Goal: Answer question/provide support: Share knowledge or assist other users

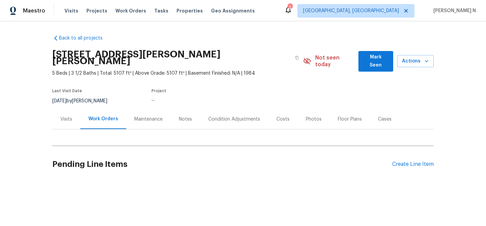
click at [149, 116] on div "Maintenance" at bounding box center [148, 119] width 28 height 7
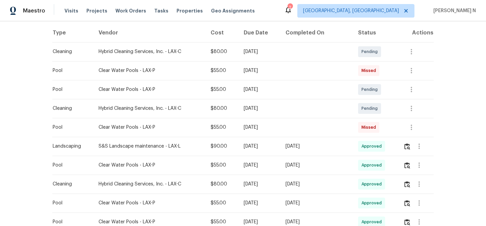
scroll to position [140, 0]
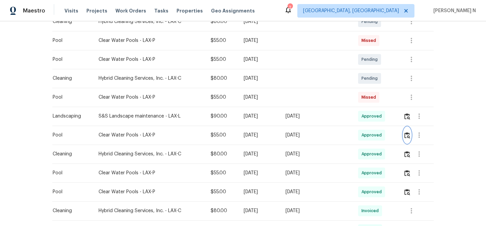
click at [411, 129] on button "button" at bounding box center [407, 135] width 8 height 16
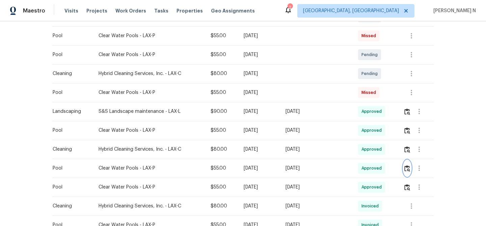
click at [410, 165] on img "button" at bounding box center [407, 168] width 6 height 6
click at [409, 165] on img "button" at bounding box center [407, 168] width 6 height 6
click at [407, 128] on button "button" at bounding box center [407, 130] width 8 height 16
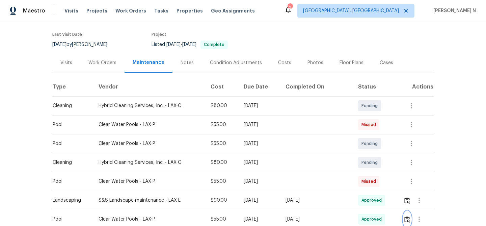
scroll to position [0, 0]
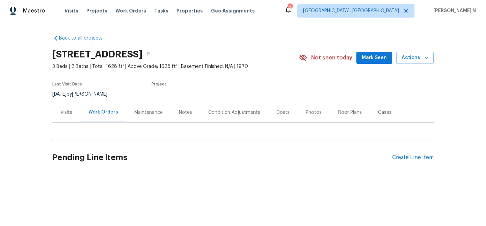
click at [152, 112] on div "Maintenance" at bounding box center [148, 112] width 28 height 7
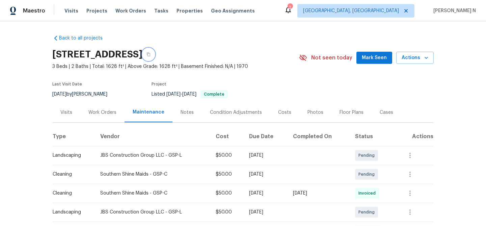
click at [155, 57] on button "button" at bounding box center [148, 54] width 12 height 12
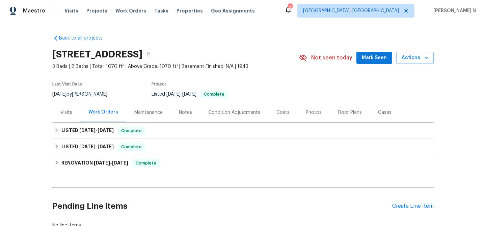
click at [158, 113] on div "Maintenance" at bounding box center [148, 112] width 28 height 7
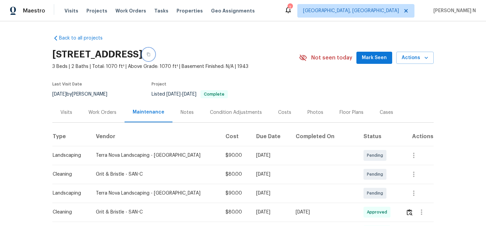
click at [155, 58] on button "button" at bounding box center [148, 54] width 12 height 12
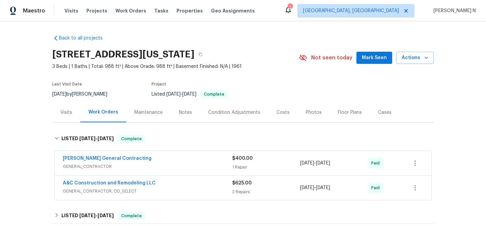
click at [153, 112] on div "Maintenance" at bounding box center [148, 112] width 28 height 7
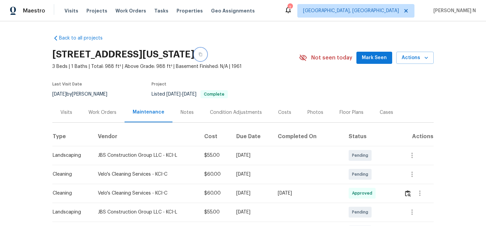
click at [207, 58] on button "button" at bounding box center [200, 54] width 12 height 12
click at [207, 57] on button "button" at bounding box center [200, 54] width 12 height 12
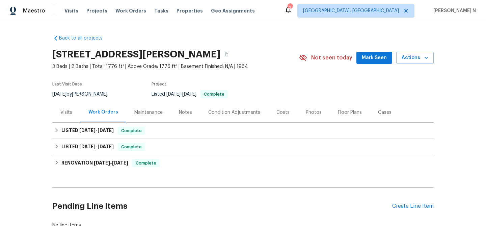
click at [150, 111] on div "Maintenance" at bounding box center [148, 112] width 28 height 7
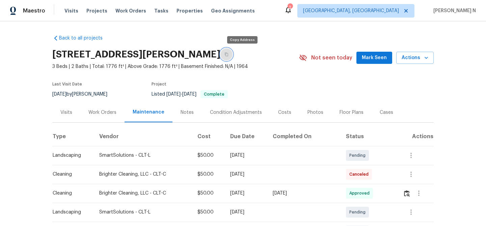
click at [229, 55] on icon "button" at bounding box center [226, 54] width 4 height 4
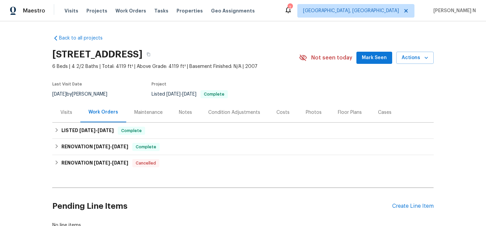
click at [155, 110] on div "Maintenance" at bounding box center [148, 112] width 28 height 7
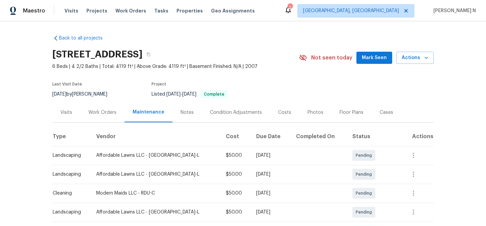
scroll to position [74, 0]
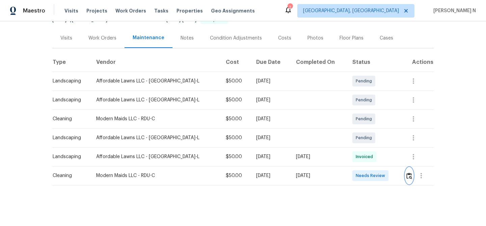
click at [406, 173] on img "button" at bounding box center [409, 175] width 6 height 6
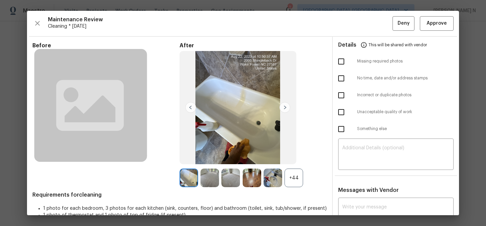
click at [284, 175] on div at bounding box center [274, 177] width 21 height 19
click at [295, 178] on div "+44" at bounding box center [294, 177] width 19 height 19
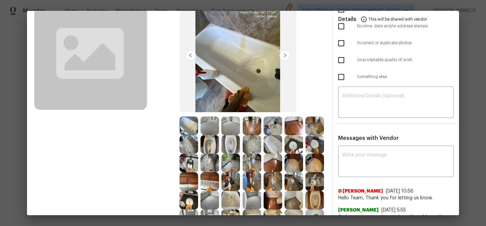
scroll to position [87, 0]
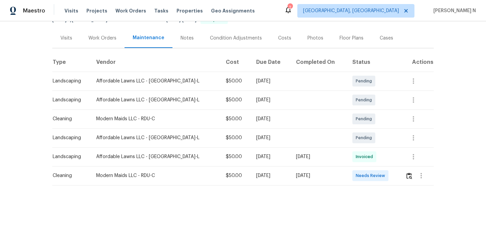
click at [379, 136] on td "Pending" at bounding box center [373, 137] width 53 height 19
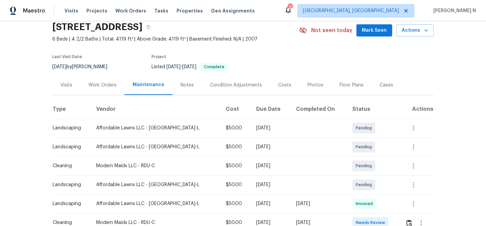
scroll to position [24, 0]
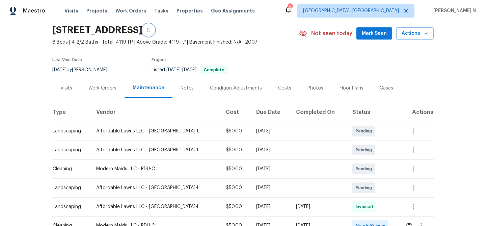
click at [155, 32] on button "button" at bounding box center [148, 30] width 12 height 12
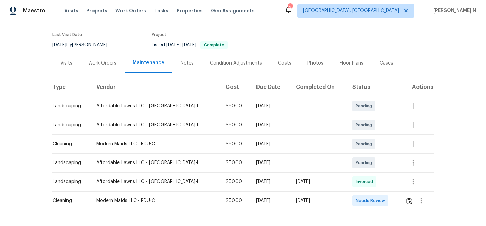
scroll to position [74, 0]
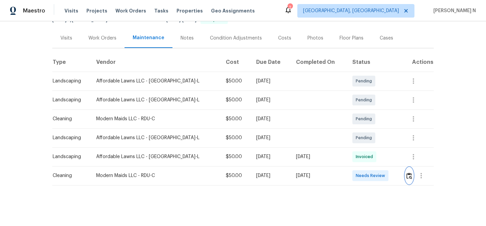
click at [407, 175] on img "button" at bounding box center [409, 175] width 6 height 6
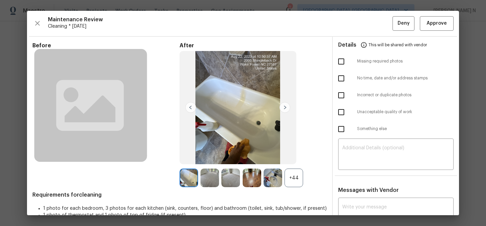
click at [297, 177] on div "+44" at bounding box center [294, 177] width 19 height 19
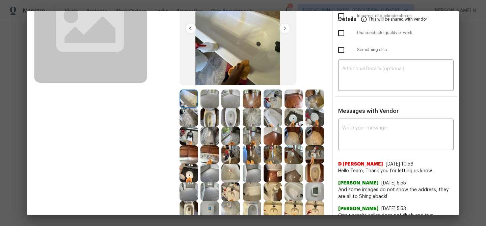
scroll to position [124, 0]
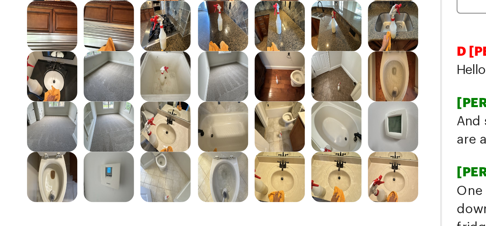
click at [228, 130] on img at bounding box center [230, 127] width 19 height 19
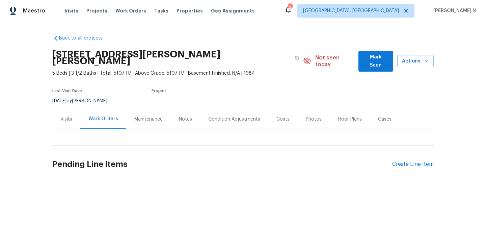
click at [134, 116] on div "Maintenance" at bounding box center [148, 119] width 28 height 7
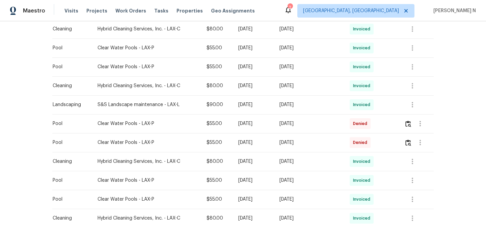
scroll to position [323, 0]
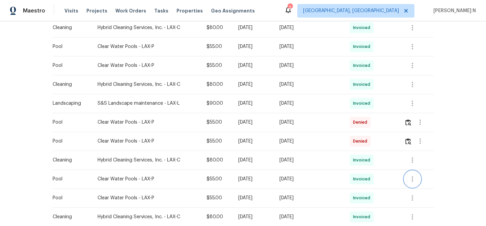
click at [413, 176] on icon "button" at bounding box center [412, 178] width 1 height 5
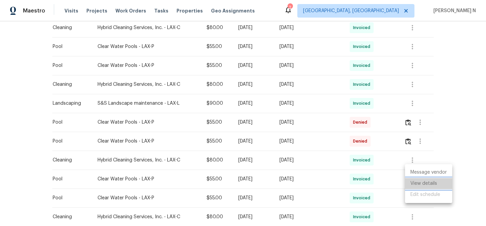
click at [416, 186] on li "View details" at bounding box center [428, 183] width 47 height 11
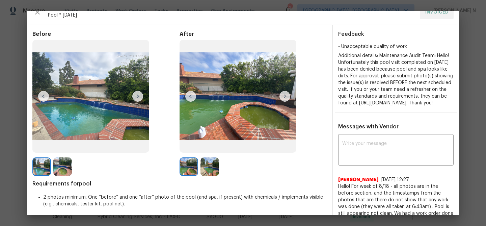
scroll to position [0, 0]
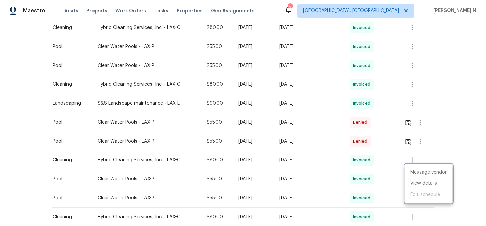
click at [346, 178] on div at bounding box center [243, 113] width 486 height 226
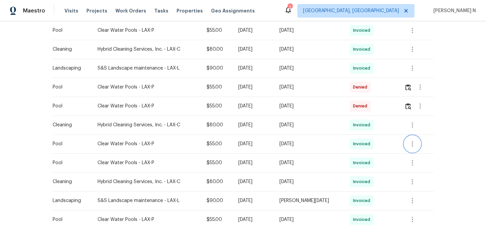
scroll to position [357, 0]
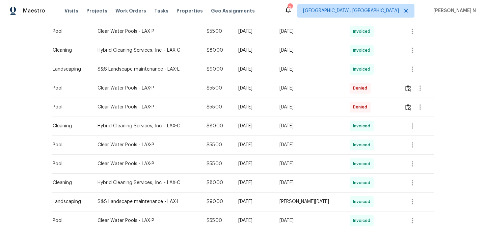
drag, startPoint x: 247, startPoint y: 82, endPoint x: 272, endPoint y: 82, distance: 25.0
click at [268, 85] on div "[DATE]" at bounding box center [253, 88] width 30 height 7
drag, startPoint x: 250, startPoint y: 99, endPoint x: 271, endPoint y: 100, distance: 20.9
click at [268, 104] on div "[DATE]" at bounding box center [253, 107] width 30 height 7
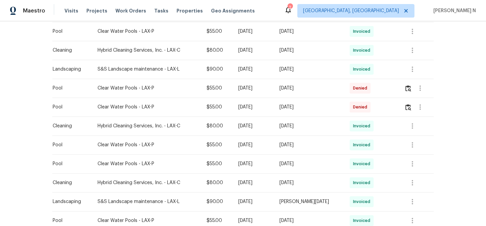
drag, startPoint x: 249, startPoint y: 101, endPoint x: 275, endPoint y: 100, distance: 26.0
click at [268, 104] on div "[DATE]" at bounding box center [253, 107] width 30 height 7
copy div "[DATE]"
drag, startPoint x: 247, startPoint y: 82, endPoint x: 272, endPoint y: 82, distance: 24.6
click at [268, 85] on div "Thu, Jul 10 2025" at bounding box center [253, 88] width 30 height 7
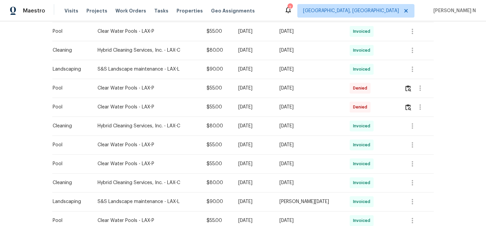
copy div "Jul 10 2025"
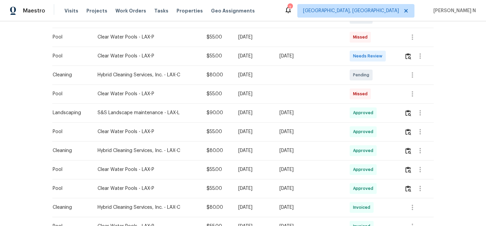
scroll to position [150, 0]
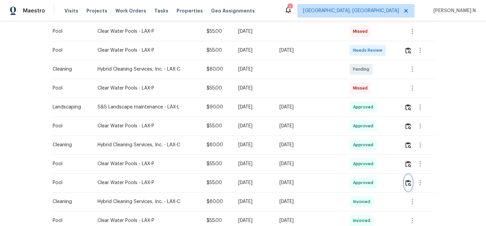
click at [410, 175] on button "button" at bounding box center [408, 183] width 8 height 16
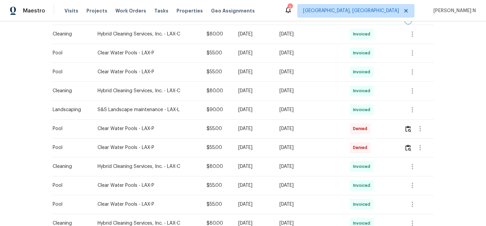
scroll to position [318, 0]
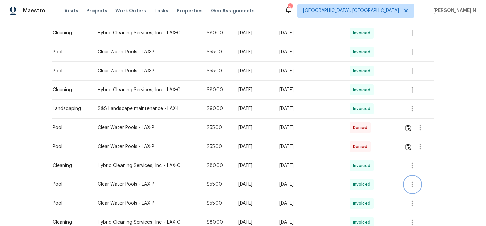
click at [417, 180] on icon "button" at bounding box center [412, 184] width 8 height 8
click at [421, 185] on li "View details" at bounding box center [428, 188] width 47 height 11
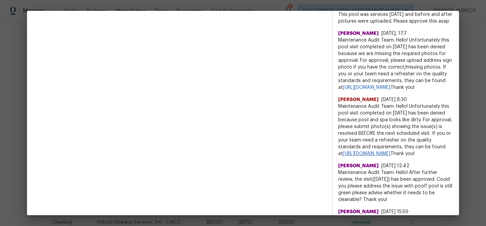
scroll to position [503, 0]
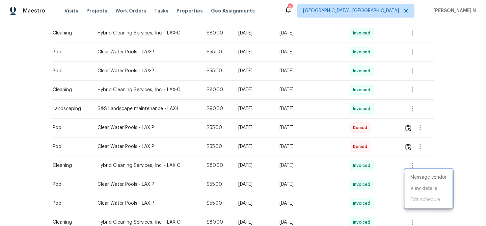
click at [274, 176] on div at bounding box center [243, 113] width 486 height 226
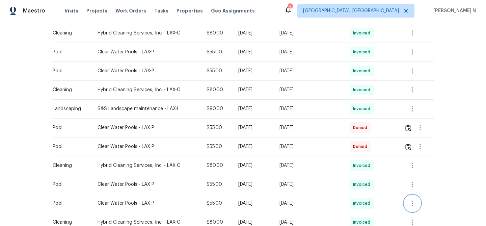
click at [415, 199] on icon "button" at bounding box center [412, 203] width 8 height 8
click at [417, 203] on li "View details" at bounding box center [428, 200] width 47 height 11
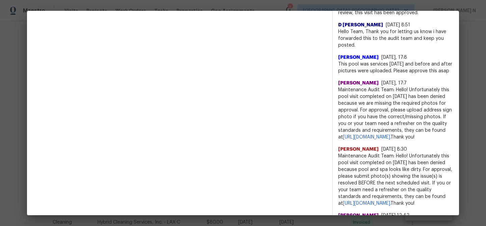
scroll to position [304, 0]
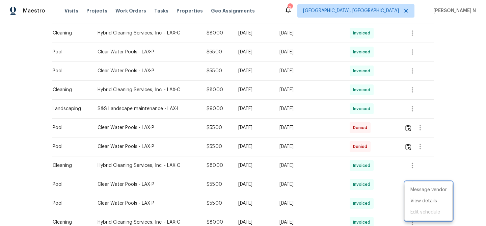
click at [334, 180] on div at bounding box center [243, 113] width 486 height 226
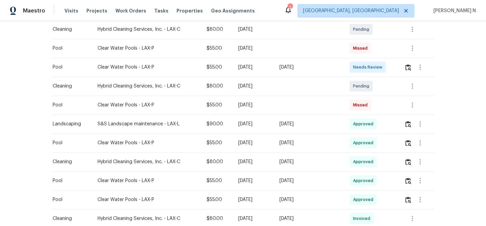
scroll to position [178, 0]
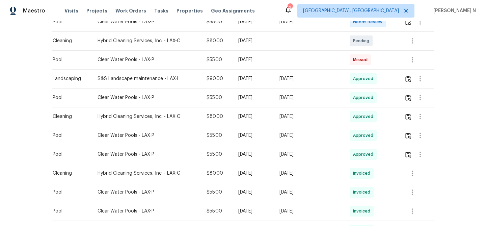
click at [332, 96] on td "Wed, Aug 13 2025" at bounding box center [309, 97] width 71 height 19
click at [412, 147] on button "button" at bounding box center [408, 154] width 8 height 16
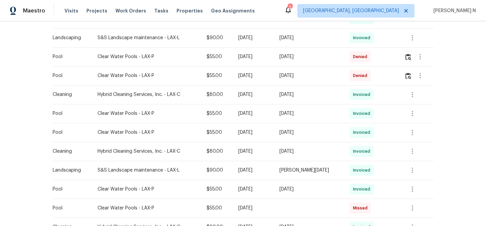
scroll to position [382, 0]
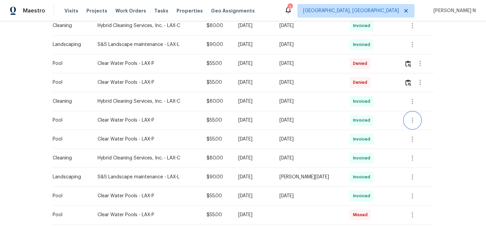
click at [416, 116] on icon "button" at bounding box center [412, 120] width 8 height 8
click at [398, 116] on div at bounding box center [243, 113] width 486 height 226
click at [338, 117] on div "Wed, Jun 25 2025" at bounding box center [309, 120] width 60 height 7
click at [132, 11] on span "Work Orders" at bounding box center [130, 10] width 31 height 7
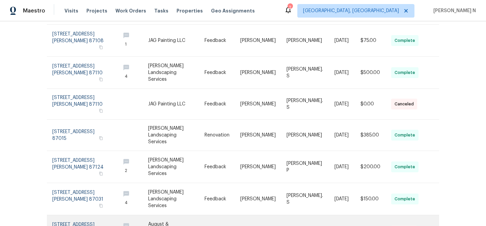
scroll to position [211, 0]
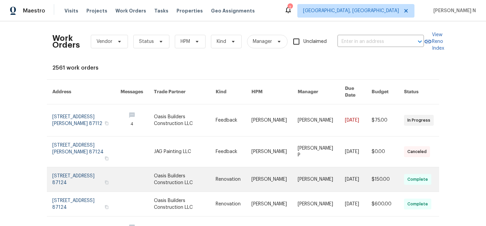
scroll to position [185, 0]
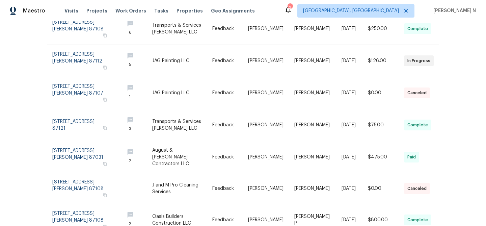
scroll to position [206, 0]
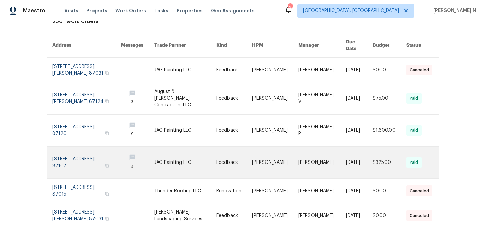
scroll to position [0, 0]
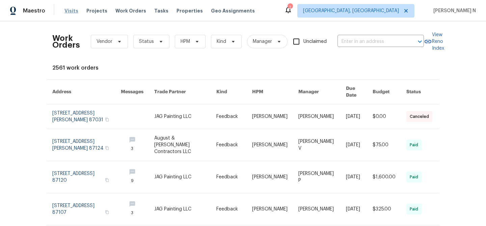
click at [70, 12] on span "Visits" at bounding box center [71, 10] width 14 height 7
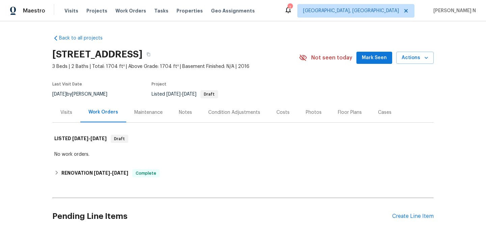
click at [155, 110] on div "Maintenance" at bounding box center [148, 112] width 28 height 7
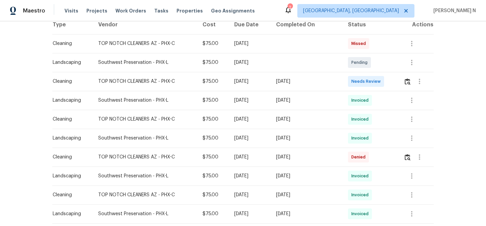
scroll to position [115, 0]
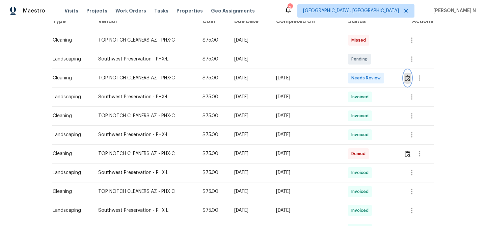
click at [407, 79] on img "button" at bounding box center [408, 78] width 6 height 6
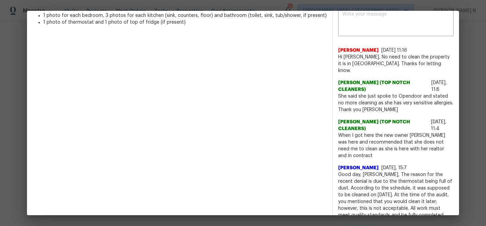
scroll to position [194, 0]
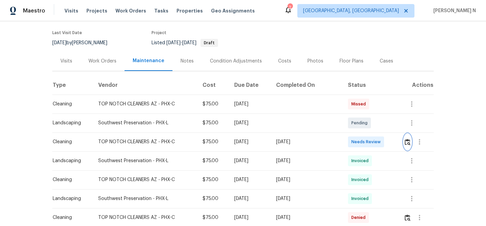
scroll to position [0, 0]
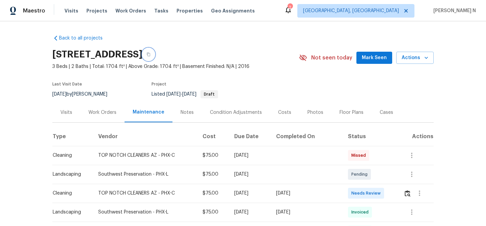
click at [155, 56] on button "button" at bounding box center [148, 54] width 12 height 12
click at [407, 193] on img "button" at bounding box center [408, 193] width 6 height 6
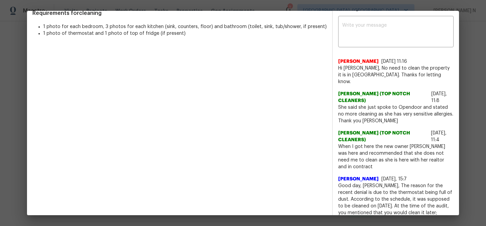
scroll to position [183, 0]
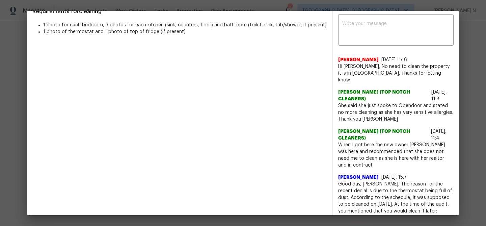
click at [339, 141] on span "When I got here the new owner [PERSON_NAME] was here and recommended that she d…" at bounding box center [395, 154] width 115 height 27
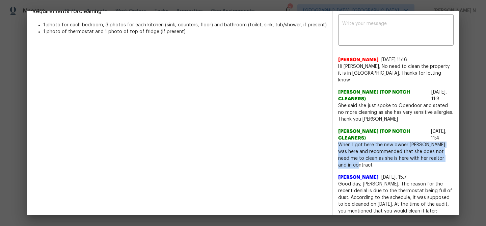
drag, startPoint x: 339, startPoint y: 137, endPoint x: 452, endPoint y: 153, distance: 113.8
click at [452, 153] on span "When I got here the new owner [PERSON_NAME] was here and recommended that she d…" at bounding box center [395, 154] width 115 height 27
copy span "When I got here the new owner [PERSON_NAME] was here and recommended that she d…"
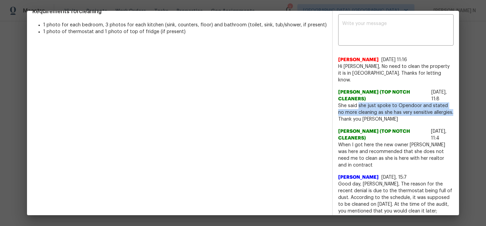
drag, startPoint x: 358, startPoint y: 98, endPoint x: 451, endPoint y: 102, distance: 92.6
click at [451, 102] on span "She said she just spoke to Opendoor and stated no more cleaning as she has very…" at bounding box center [395, 112] width 115 height 20
copy span "she just spoke to Opendoor and stated no more cleaning as she has very sensitiv…"
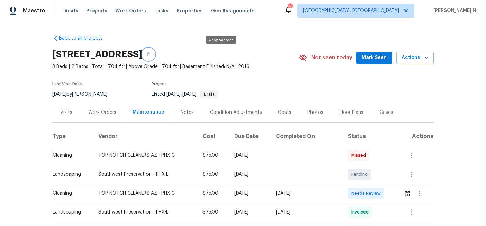
click at [155, 58] on button "button" at bounding box center [148, 54] width 12 height 12
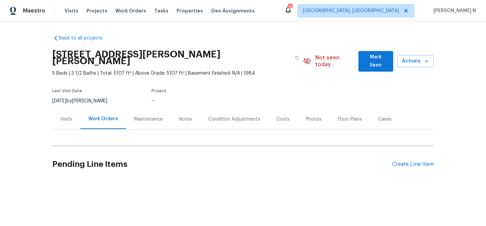
click at [146, 116] on div "Maintenance" at bounding box center [148, 119] width 28 height 7
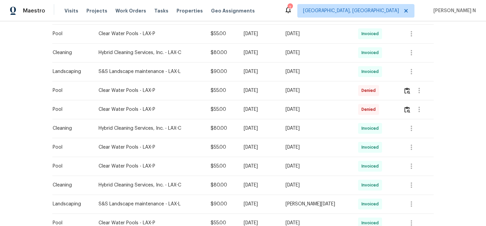
scroll to position [356, 0]
click at [414, 142] on icon "button" at bounding box center [411, 146] width 8 height 8
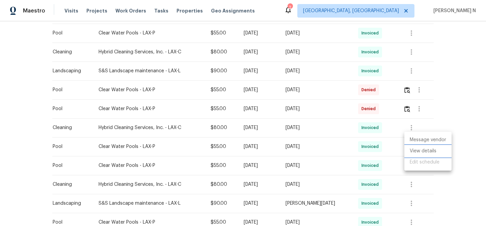
click at [416, 150] on li "View details" at bounding box center [427, 150] width 47 height 11
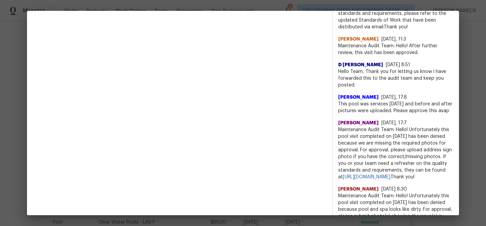
scroll to position [349, 0]
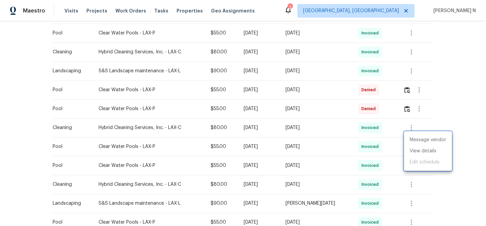
click at [250, 135] on div at bounding box center [243, 113] width 486 height 226
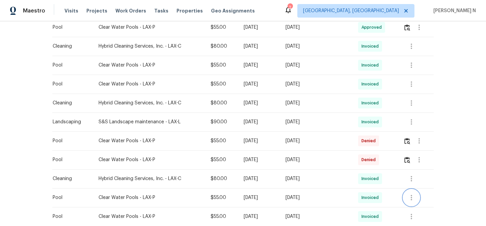
scroll to position [311, 0]
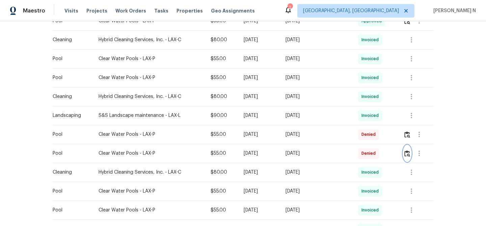
click at [408, 150] on img "button" at bounding box center [407, 153] width 6 height 6
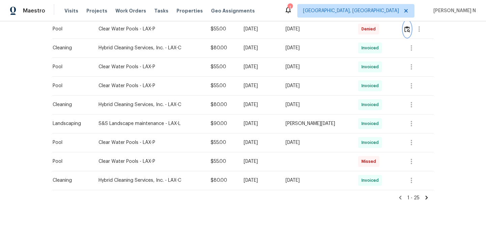
scroll to position [410, 0]
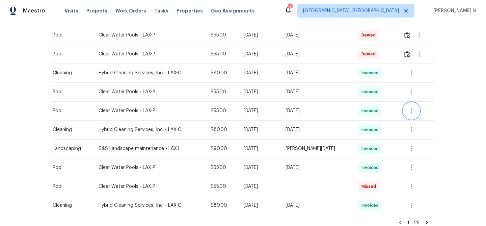
click at [408, 107] on icon "button" at bounding box center [411, 111] width 8 height 8
click at [416, 113] on li "View details" at bounding box center [427, 114] width 47 height 11
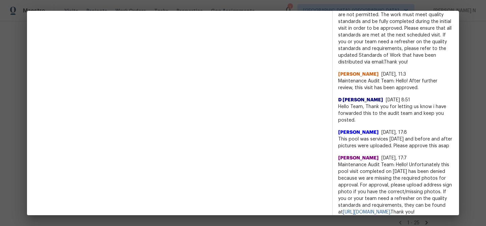
scroll to position [227, 0]
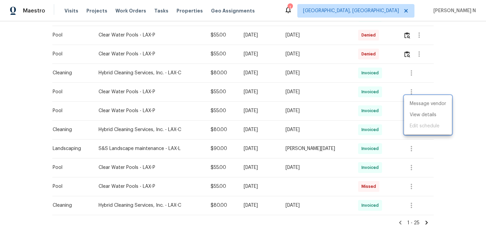
click at [174, 82] on div at bounding box center [243, 113] width 486 height 226
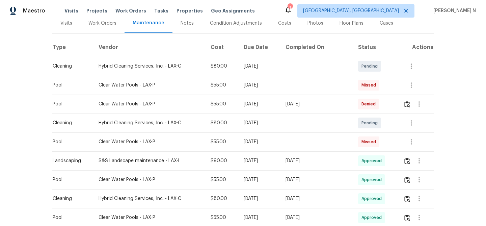
scroll to position [0, 0]
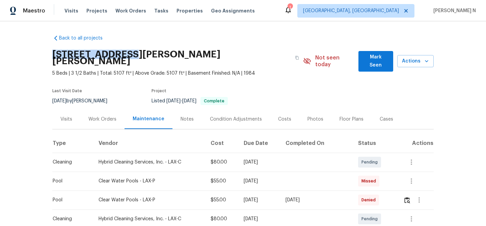
drag, startPoint x: 51, startPoint y: 55, endPoint x: 123, endPoint y: 53, distance: 71.9
click at [123, 53] on div "Back to all projects 5754 Kellogg Dr, Yorba Linda, CA 92886 5 Beds | 3 1/2 Bath…" at bounding box center [243, 123] width 486 height 205
copy h2 "5754 Kellogg Dr"
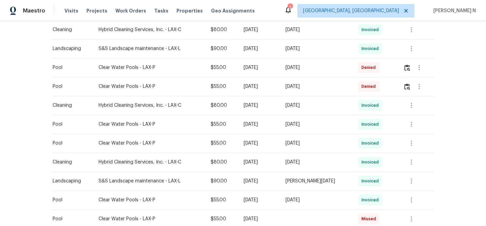
scroll to position [372, 0]
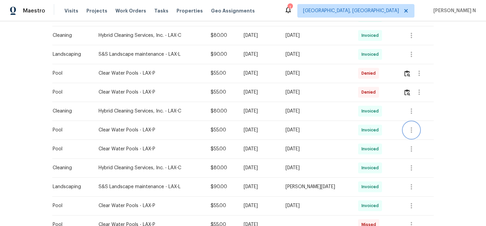
click at [413, 126] on icon "button" at bounding box center [411, 130] width 8 height 8
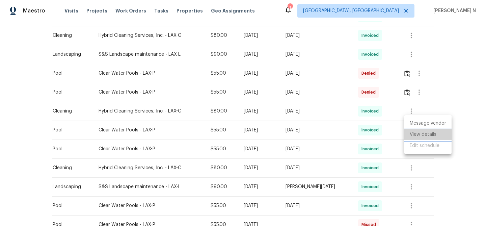
click at [417, 131] on li "View details" at bounding box center [427, 134] width 47 height 11
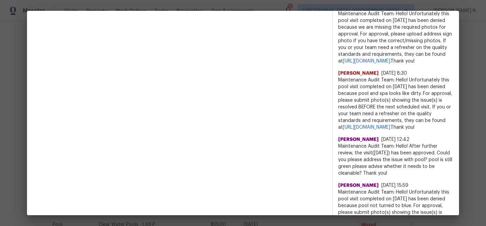
scroll to position [482, 0]
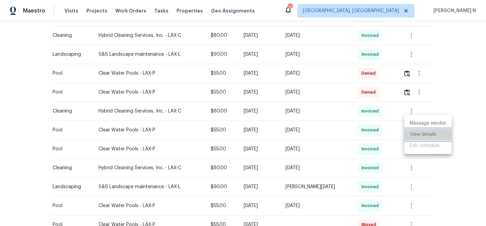
click at [430, 137] on li "View details" at bounding box center [427, 134] width 47 height 11
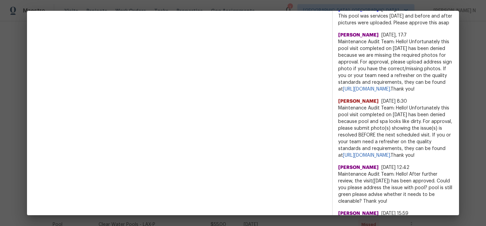
scroll to position [441, 0]
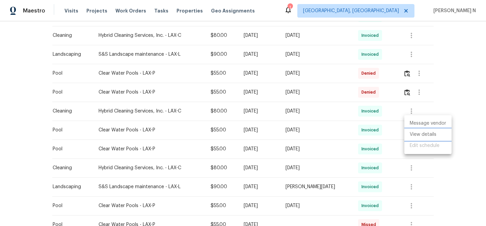
click at [412, 132] on li "View details" at bounding box center [427, 134] width 47 height 11
click at [392, 83] on div at bounding box center [243, 113] width 486 height 226
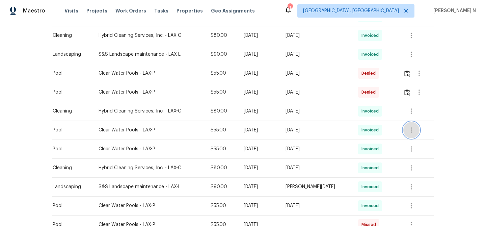
click at [414, 126] on icon "button" at bounding box center [411, 130] width 8 height 8
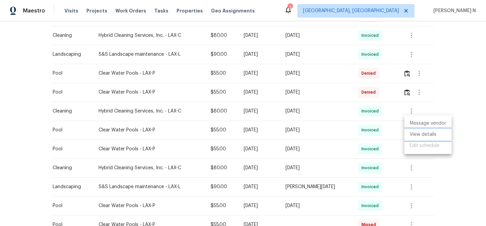
click at [422, 134] on li "View details" at bounding box center [427, 134] width 47 height 11
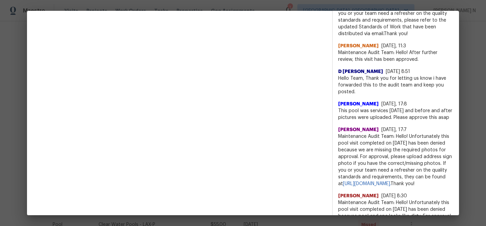
scroll to position [294, 0]
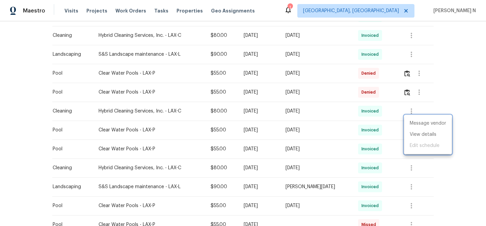
click at [318, 145] on div at bounding box center [243, 113] width 486 height 226
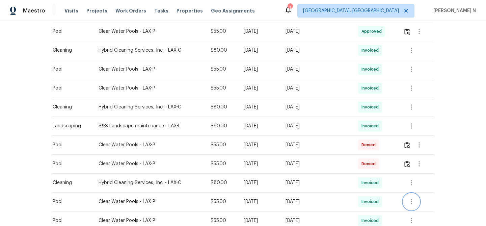
scroll to position [286, 0]
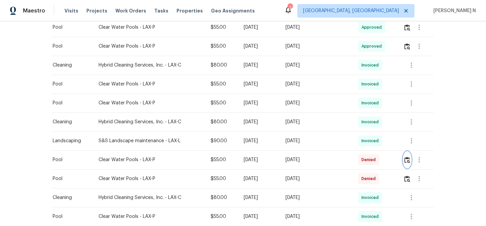
click at [408, 157] on img "button" at bounding box center [407, 160] width 6 height 6
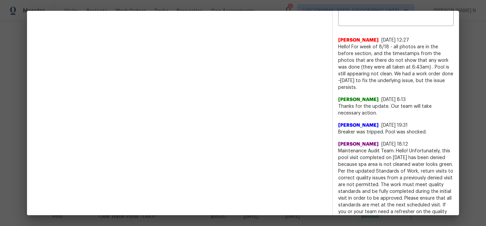
scroll to position [243, 0]
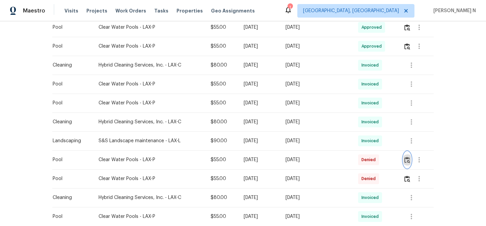
click at [405, 157] on img "button" at bounding box center [407, 160] width 6 height 6
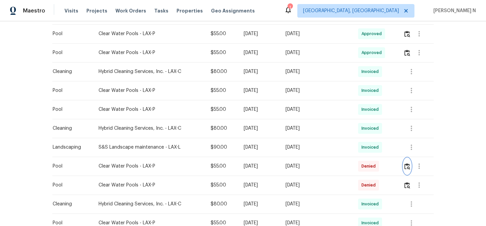
scroll to position [277, 0]
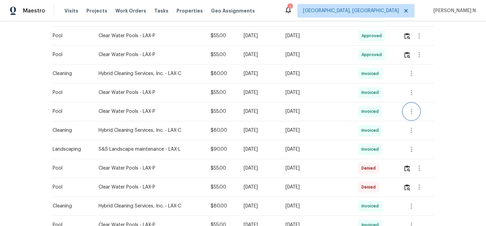
click at [413, 107] on icon "button" at bounding box center [411, 111] width 8 height 8
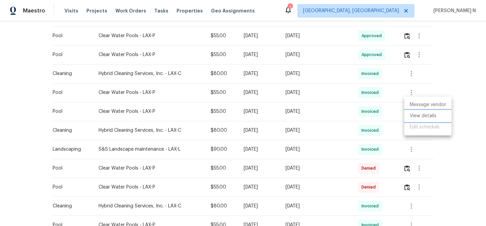
click at [422, 117] on li "View details" at bounding box center [427, 115] width 47 height 11
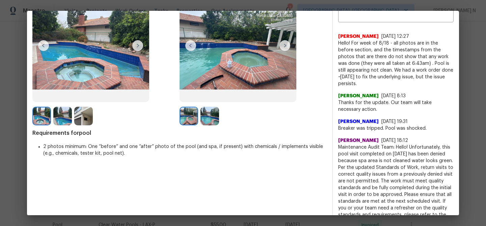
scroll to position [59, 0]
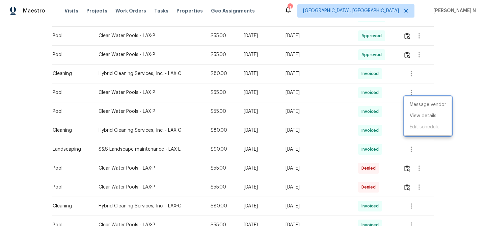
click at [342, 110] on div at bounding box center [243, 113] width 486 height 226
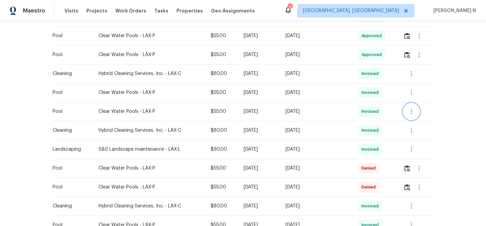
click at [413, 107] on icon "button" at bounding box center [411, 111] width 8 height 8
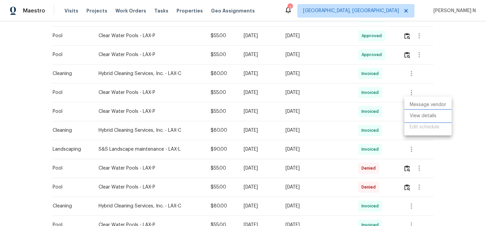
click at [424, 111] on li "View details" at bounding box center [427, 115] width 47 height 11
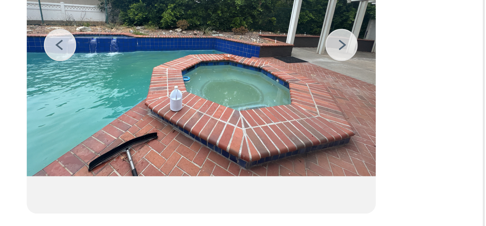
scroll to position [0, 0]
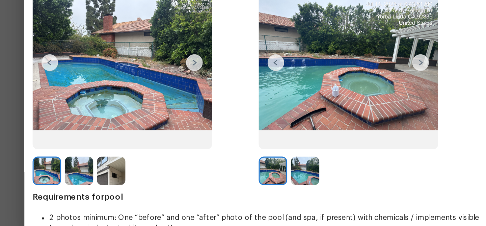
click at [209, 178] on img at bounding box center [210, 177] width 19 height 19
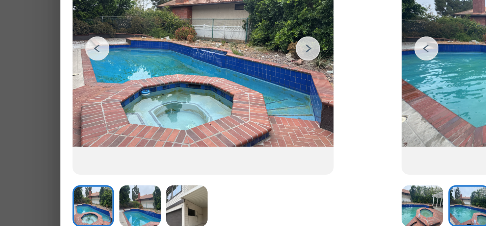
click at [67, 181] on img at bounding box center [62, 177] width 19 height 19
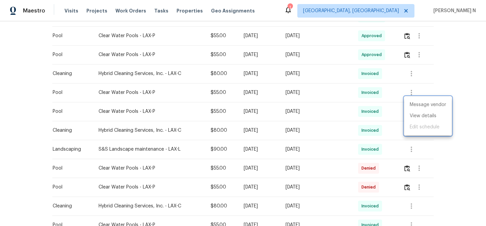
click at [388, 103] on div at bounding box center [243, 113] width 486 height 226
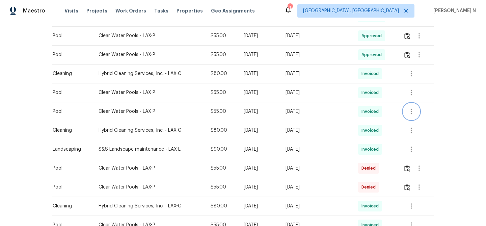
click at [412, 109] on icon "button" at bounding box center [411, 111] width 1 height 5
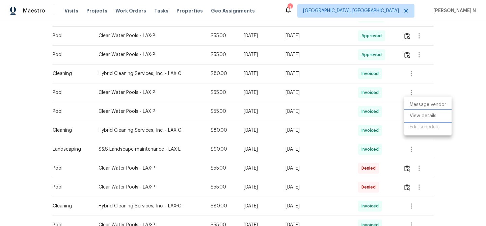
click at [436, 118] on li "View details" at bounding box center [427, 115] width 47 height 11
click at [351, 104] on div at bounding box center [243, 113] width 486 height 226
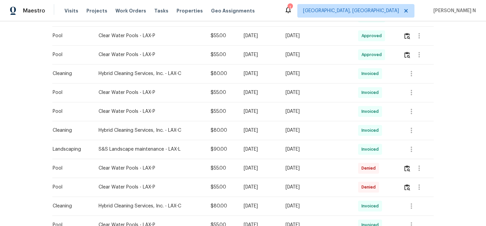
drag, startPoint x: 254, startPoint y: 108, endPoint x: 261, endPoint y: 107, distance: 6.8
click at [261, 108] on div "Fri, Jul 18 2025" at bounding box center [259, 111] width 31 height 7
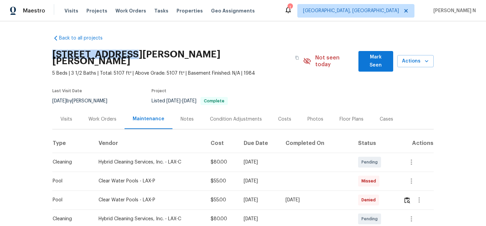
drag, startPoint x: 53, startPoint y: 54, endPoint x: 124, endPoint y: 53, distance: 70.9
click at [124, 53] on h2 "5754 Kellogg Dr, Yorba Linda, CA 92886" at bounding box center [171, 58] width 239 height 14
copy h2 "5754 Kellogg Dr"
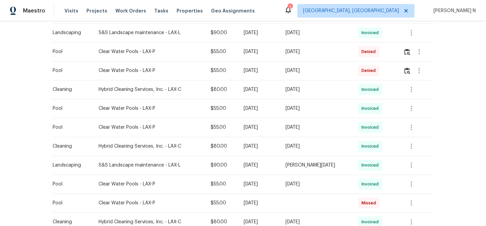
scroll to position [373, 0]
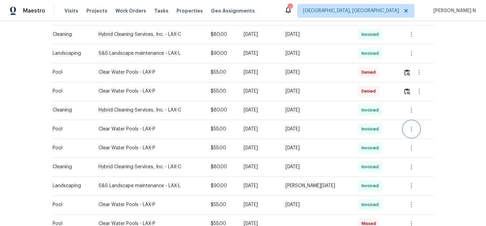
click at [416, 125] on icon "button" at bounding box center [411, 129] width 8 height 8
click at [435, 133] on li "View details" at bounding box center [427, 133] width 47 height 11
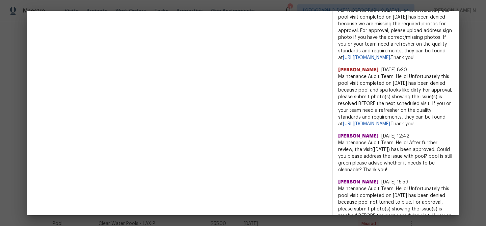
scroll to position [475, 0]
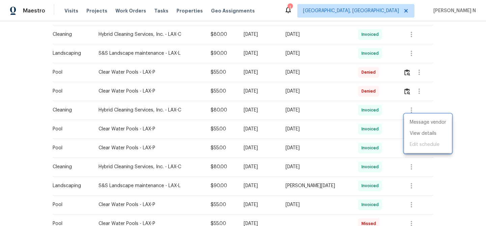
click at [327, 137] on div at bounding box center [243, 113] width 486 height 226
click at [413, 144] on icon "button" at bounding box center [411, 148] width 8 height 8
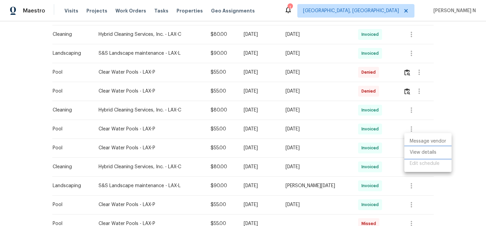
click at [415, 156] on li "View details" at bounding box center [427, 152] width 47 height 11
click at [368, 144] on div at bounding box center [243, 113] width 486 height 226
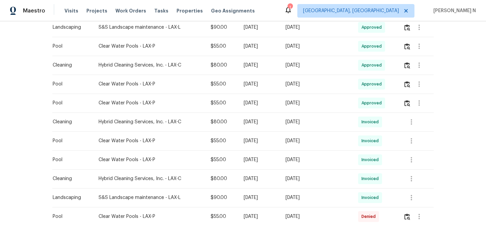
scroll to position [248, 0]
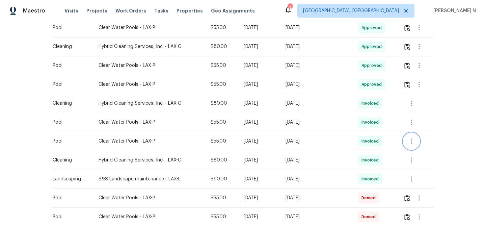
click at [409, 137] on icon "button" at bounding box center [411, 141] width 8 height 8
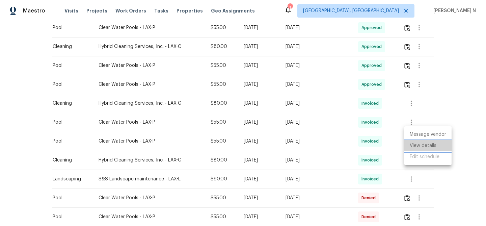
click at [419, 143] on li "View details" at bounding box center [427, 145] width 47 height 11
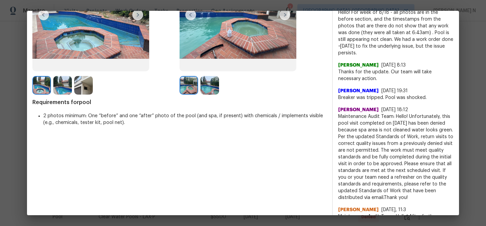
scroll to position [87, 0]
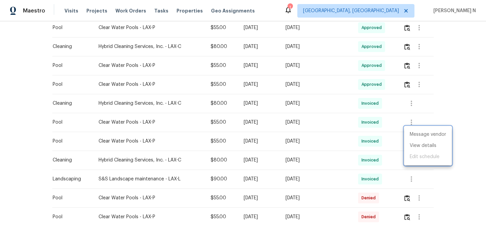
click at [329, 133] on div at bounding box center [243, 113] width 486 height 226
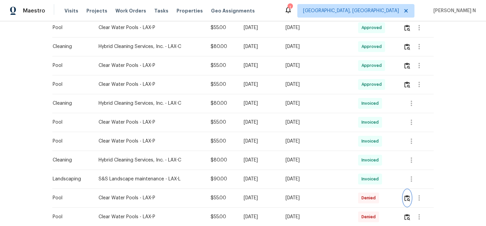
click at [410, 195] on img "button" at bounding box center [407, 198] width 6 height 6
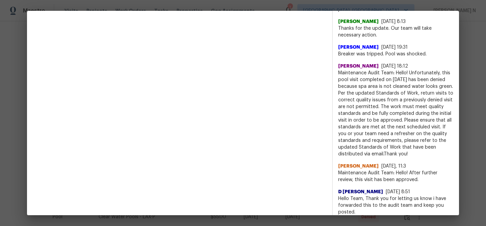
scroll to position [328, 0]
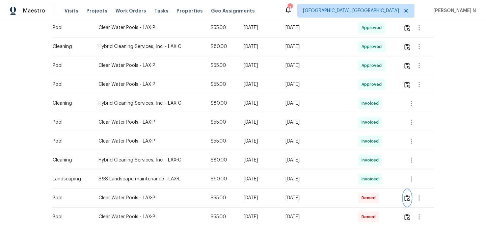
click at [407, 195] on button "button" at bounding box center [407, 198] width 8 height 16
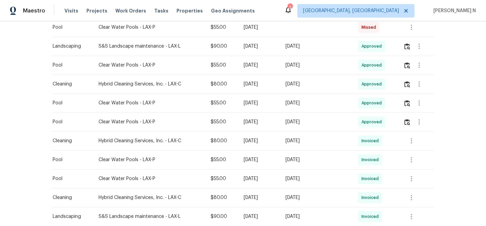
scroll to position [203, 0]
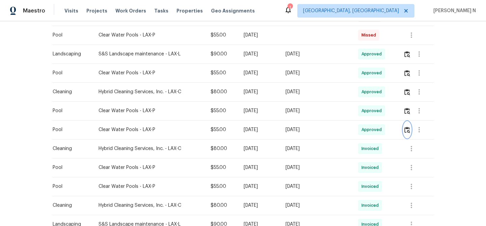
click at [406, 127] on img "button" at bounding box center [407, 130] width 6 height 6
click at [407, 127] on img "button" at bounding box center [407, 130] width 6 height 6
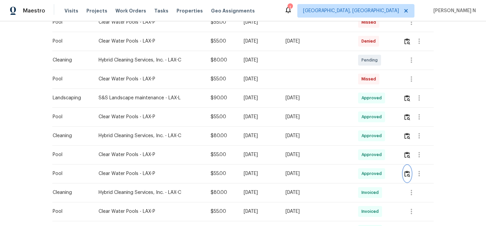
scroll to position [177, 0]
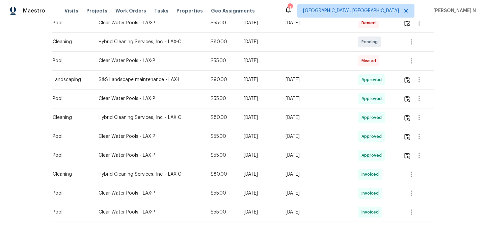
click at [411, 97] on div at bounding box center [418, 98] width 30 height 16
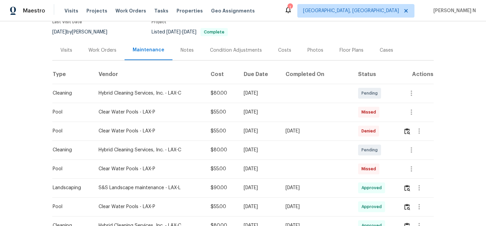
scroll to position [0, 0]
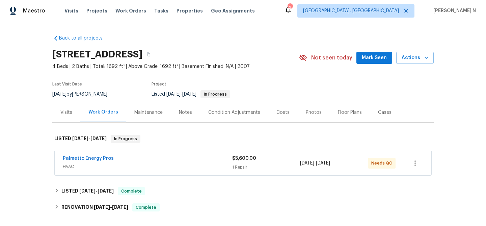
click at [130, 109] on div "Maintenance" at bounding box center [148, 112] width 45 height 20
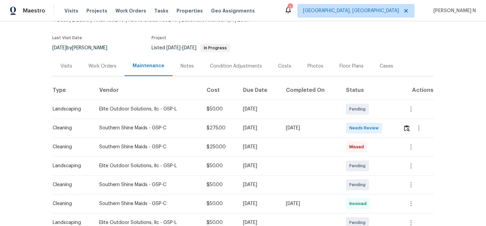
scroll to position [47, 0]
click at [409, 130] on img "button" at bounding box center [407, 127] width 6 height 6
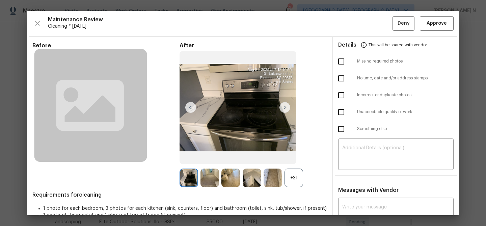
click at [295, 183] on div "+31" at bounding box center [294, 177] width 19 height 19
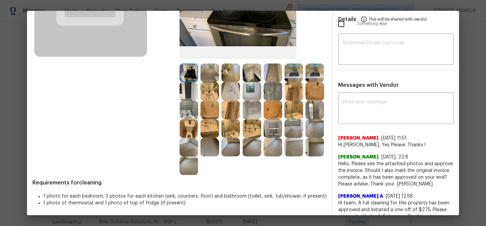
scroll to position [115, 0]
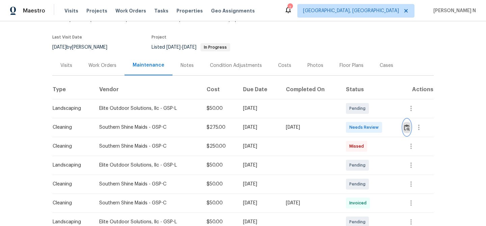
click at [409, 129] on img "button" at bounding box center [407, 127] width 6 height 6
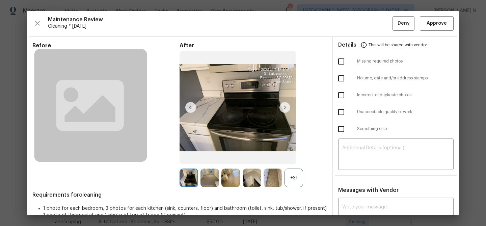
click at [298, 182] on div "+31" at bounding box center [294, 177] width 19 height 19
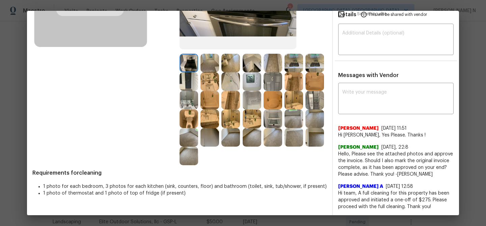
scroll to position [109, 0]
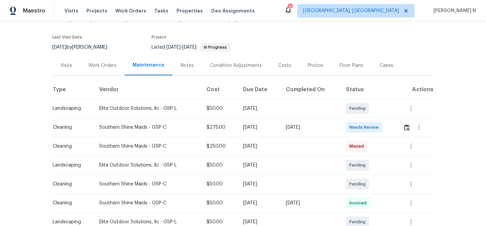
click at [467, 182] on div "Back to all projects 6 Elmsford Ct, Piedmont, SC 29673 4 Beds | 2 Baths | Total…" at bounding box center [243, 123] width 486 height 205
click at [410, 130] on img "button" at bounding box center [407, 127] width 6 height 6
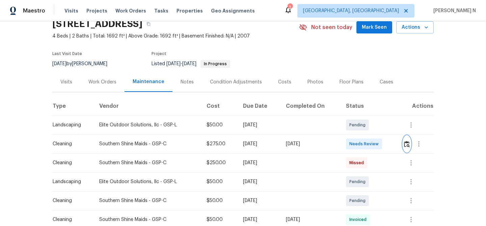
scroll to position [20, 0]
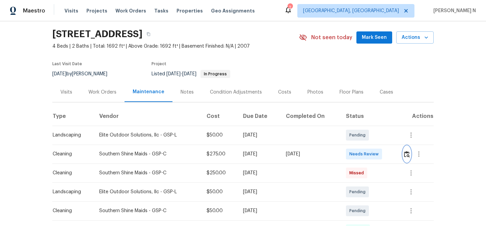
click at [406, 153] on img "button" at bounding box center [407, 154] width 6 height 6
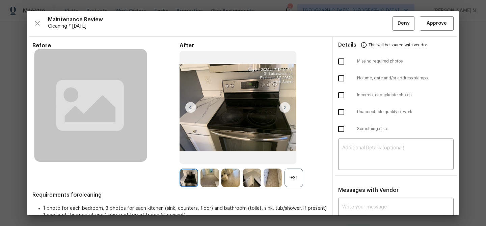
click at [292, 172] on div "+31" at bounding box center [294, 177] width 19 height 19
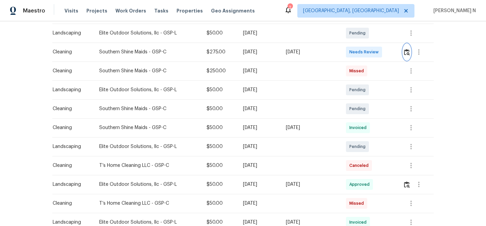
scroll to position [115, 0]
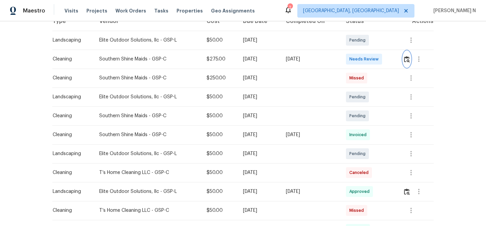
click at [410, 63] on button "button" at bounding box center [407, 59] width 8 height 16
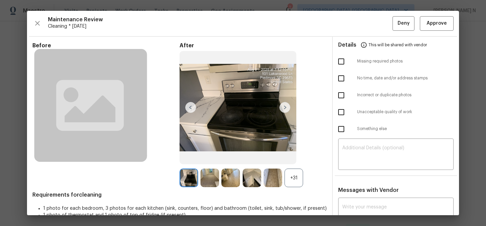
click at [296, 177] on div "+31" at bounding box center [294, 177] width 19 height 19
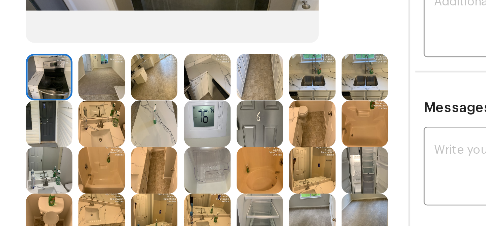
scroll to position [63, 0]
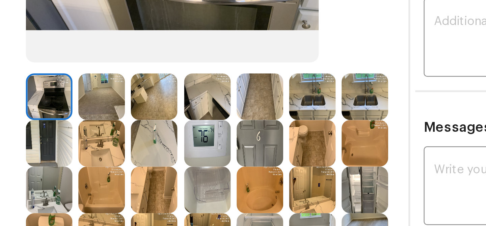
click at [296, 112] on img at bounding box center [294, 115] width 19 height 19
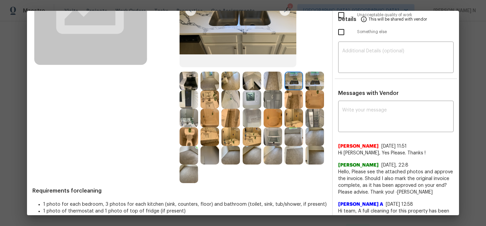
scroll to position [115, 0]
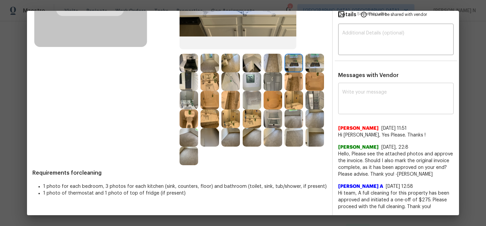
click at [406, 102] on textarea at bounding box center [395, 99] width 107 height 19
paste textarea "Maintenance Audit Team: Hello!"
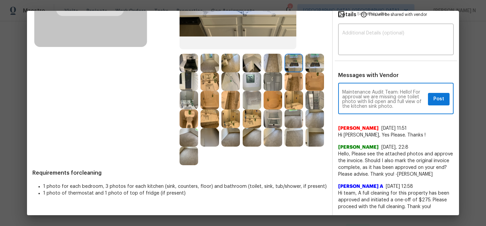
paste textarea "As per our updated SWO the photos must be uploaded within 48 hours of the origi…"
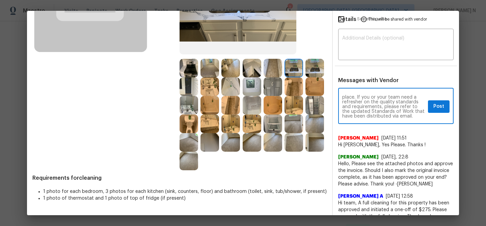
scroll to position [47, 0]
type textarea "Maintenance Audit Team: Hello! For approval we are missing one toilet photo wit…"
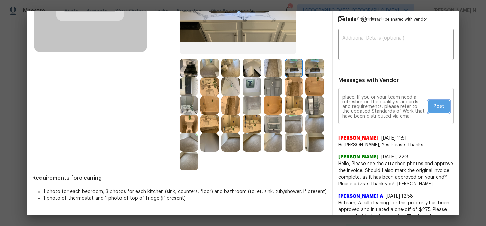
click at [436, 110] on span "Post" at bounding box center [438, 106] width 11 height 8
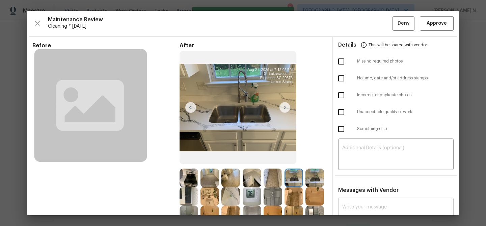
scroll to position [0, 0]
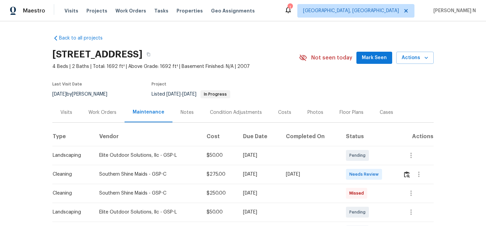
scroll to position [41, 0]
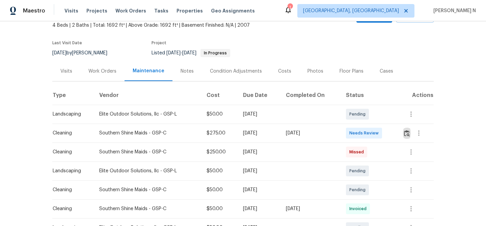
click at [406, 136] on img "button" at bounding box center [407, 133] width 6 height 6
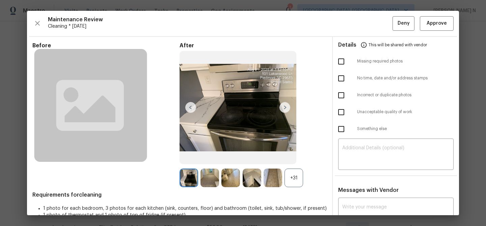
click at [295, 179] on div "+31" at bounding box center [294, 177] width 19 height 19
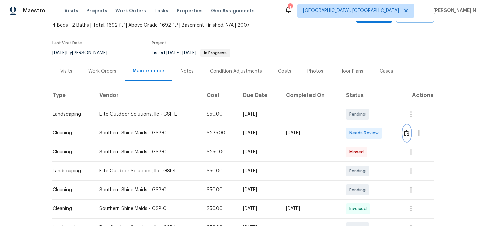
scroll to position [0, 0]
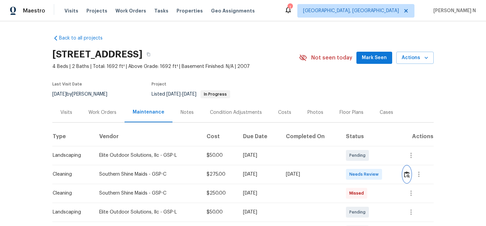
click at [407, 173] on img "button" at bounding box center [407, 174] width 6 height 6
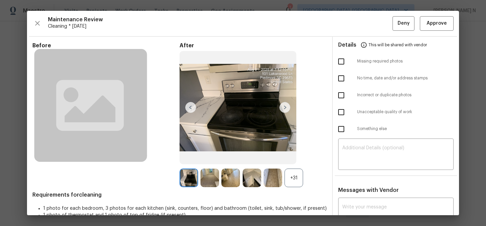
click at [410, 31] on div "Maintenance Review Cleaning * Mon, Aug 25 Deny Approve Before After +31 Require…" at bounding box center [243, 113] width 432 height 204
click at [410, 30] on button "Deny" at bounding box center [404, 23] width 22 height 15
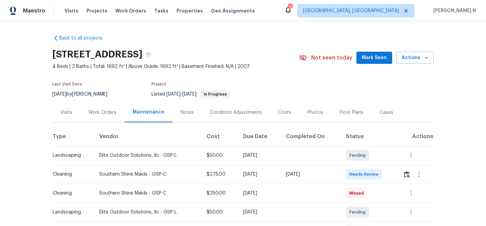
click at [461, 98] on div "Back to all projects 6 Elmsford Ct, Piedmont, SC 29673 4 Beds | 2 Baths | Total…" at bounding box center [243, 123] width 486 height 205
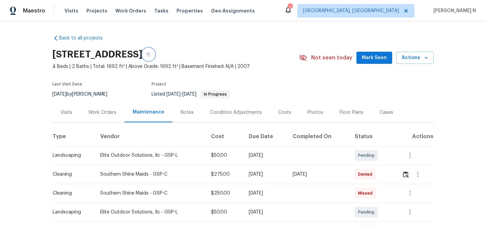
click at [155, 55] on button "button" at bounding box center [148, 54] width 12 height 12
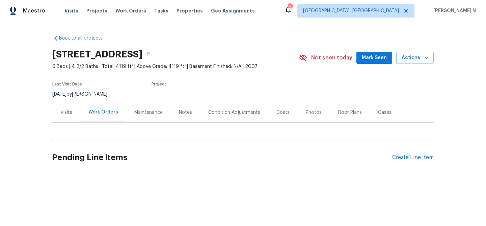
click at [151, 117] on div "Maintenance" at bounding box center [148, 112] width 45 height 20
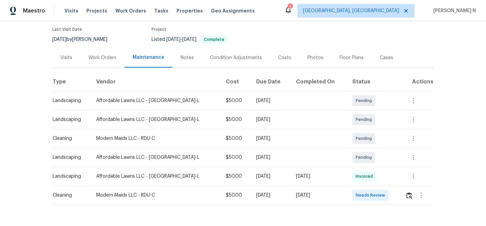
scroll to position [74, 0]
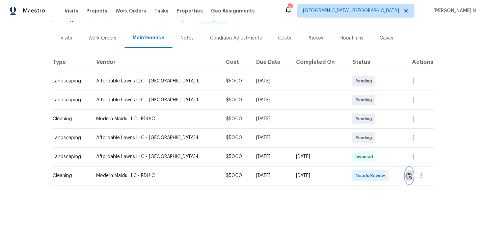
click at [408, 172] on button "button" at bounding box center [409, 175] width 8 height 16
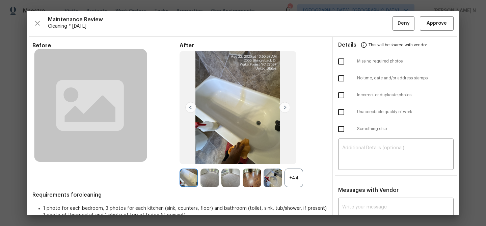
click at [295, 177] on div "+44" at bounding box center [294, 177] width 19 height 19
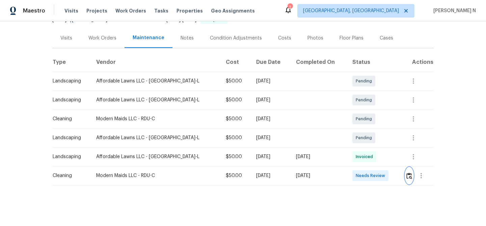
scroll to position [0, 0]
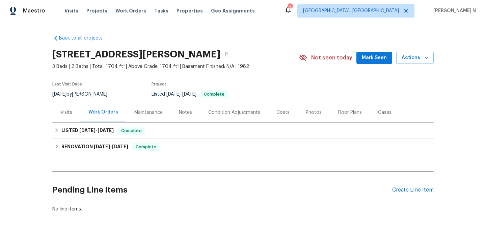
click at [157, 111] on div "Maintenance" at bounding box center [148, 112] width 28 height 7
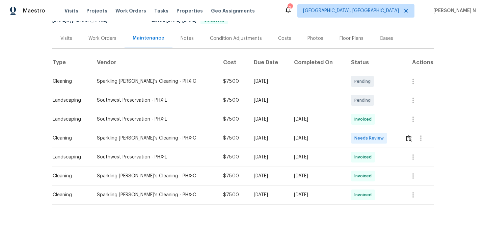
scroll to position [75, 0]
click at [411, 135] on img "button" at bounding box center [409, 137] width 6 height 6
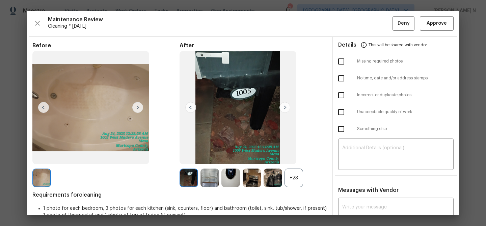
click at [290, 168] on div "After +23" at bounding box center [253, 114] width 147 height 145
click at [292, 178] on div "+23" at bounding box center [294, 177] width 19 height 19
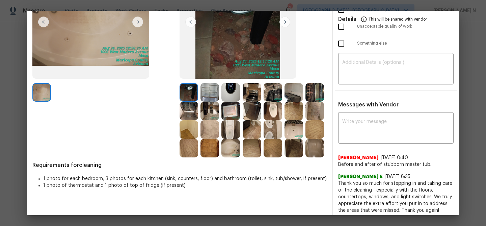
scroll to position [91, 0]
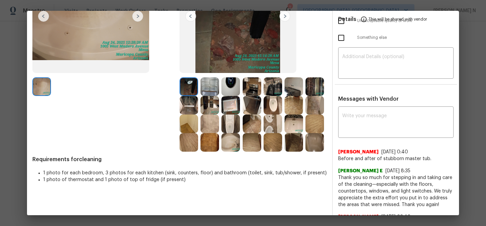
click at [234, 84] on img at bounding box center [230, 86] width 19 height 19
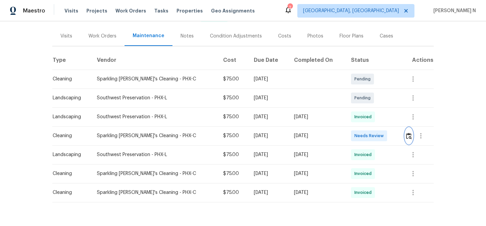
scroll to position [80, 0]
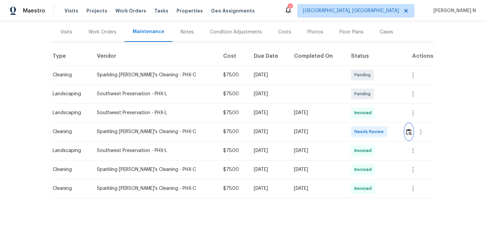
click at [411, 132] on img "button" at bounding box center [409, 132] width 6 height 6
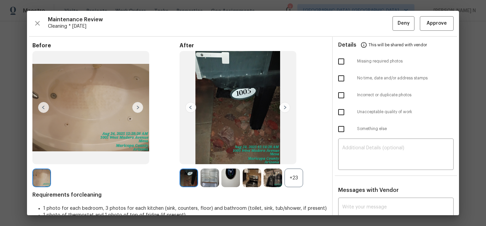
click at [297, 182] on div "+23" at bounding box center [294, 177] width 19 height 19
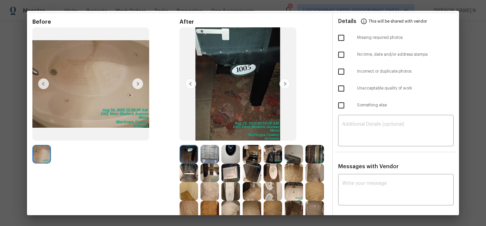
scroll to position [53, 0]
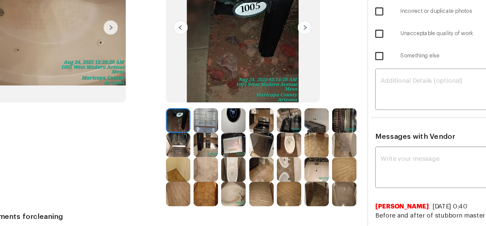
click at [294, 126] on img at bounding box center [294, 125] width 19 height 19
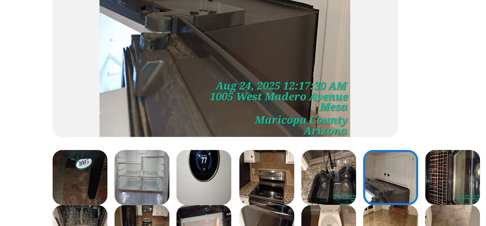
scroll to position [95, 0]
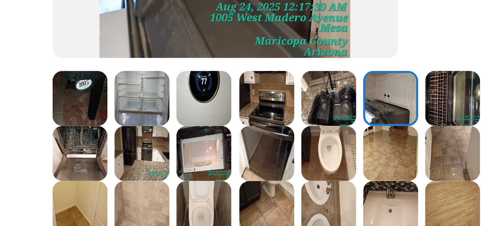
click at [276, 101] on img at bounding box center [273, 101] width 19 height 19
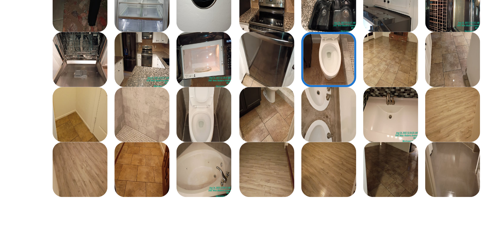
scroll to position [130, 0]
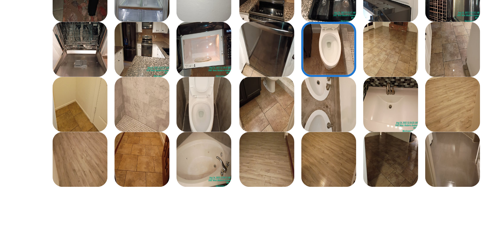
click at [233, 105] on img at bounding box center [230, 103] width 19 height 19
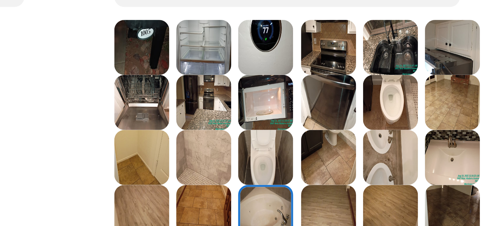
scroll to position [108, 0]
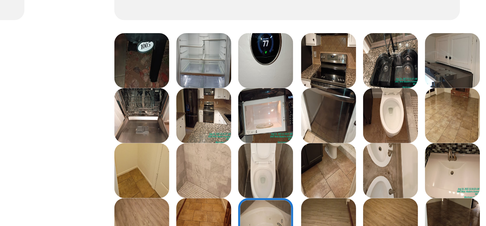
click at [213, 91] on img at bounding box center [210, 88] width 19 height 19
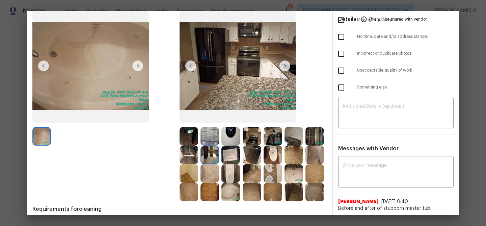
scroll to position [63, 0]
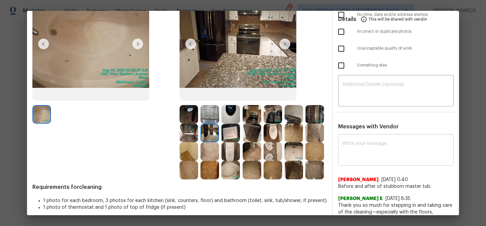
click at [354, 141] on textarea at bounding box center [395, 150] width 107 height 19
paste textarea "Maintenance Audit Team: Hello! Thank you for the feedback after further review …"
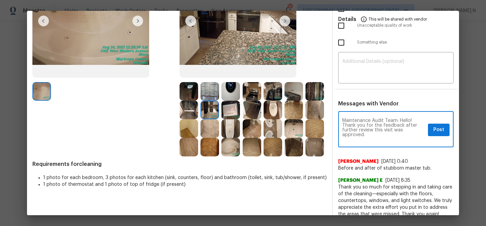
scroll to position [0, 0]
type textarea "Maintenance Audit Team: Hello! Thank you for the feedback after further review …"
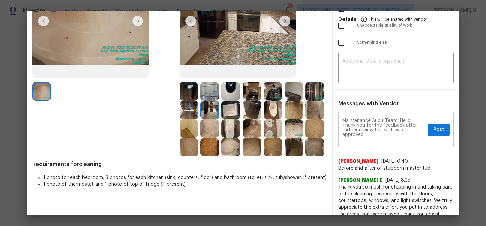
click at [427, 132] on div "Maintenance Audit Team: Hello! Thank you for the feedback after further review …" at bounding box center [395, 130] width 115 height 34
click at [436, 132] on span "Post" at bounding box center [438, 130] width 11 height 8
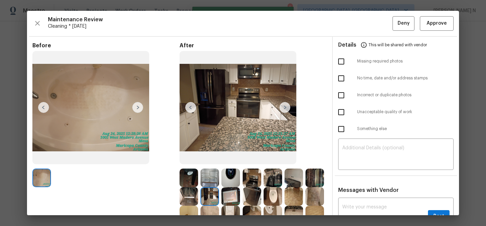
scroll to position [0, 0]
click at [429, 23] on span "Approve" at bounding box center [437, 23] width 20 height 8
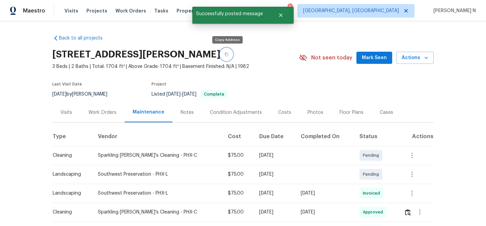
click at [228, 55] on icon "button" at bounding box center [226, 54] width 4 height 4
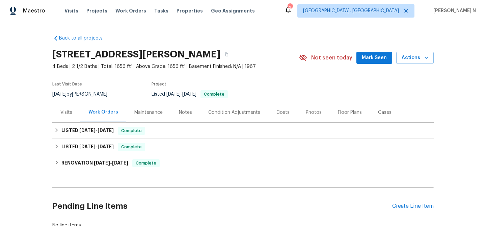
click at [140, 108] on div "Maintenance" at bounding box center [148, 112] width 45 height 20
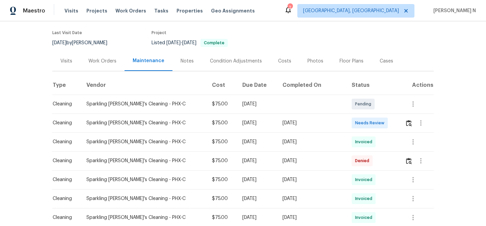
scroll to position [56, 0]
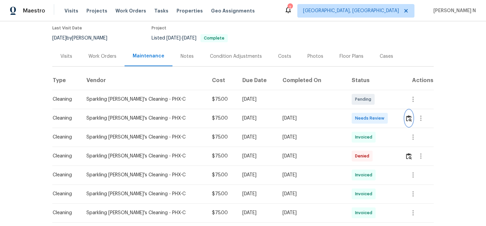
click at [409, 121] on img "button" at bounding box center [409, 118] width 6 height 6
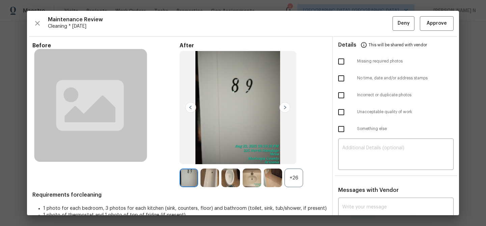
click at [293, 175] on div "+26" at bounding box center [294, 177] width 19 height 19
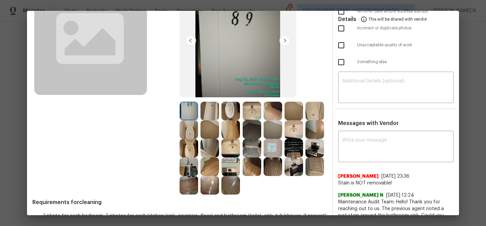
scroll to position [71, 0]
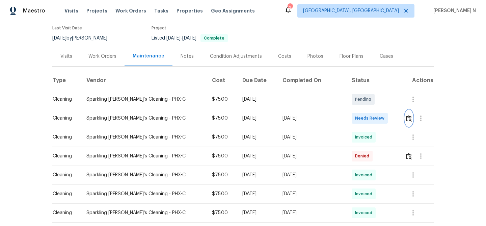
click at [406, 117] on img "button" at bounding box center [409, 118] width 6 height 6
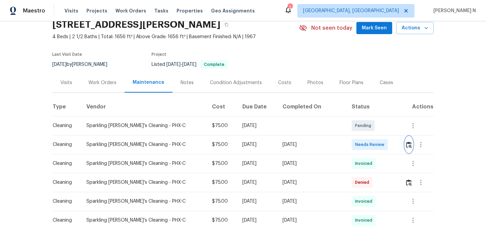
scroll to position [28, 0]
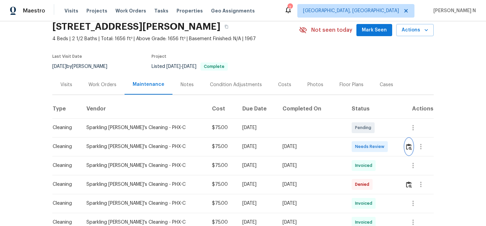
click at [408, 146] on img "button" at bounding box center [409, 146] width 6 height 6
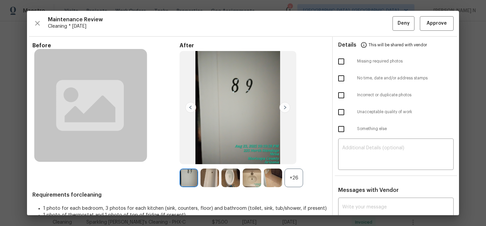
click at [300, 180] on div "+26" at bounding box center [294, 177] width 19 height 19
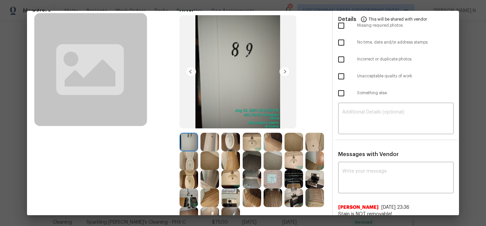
scroll to position [0, 0]
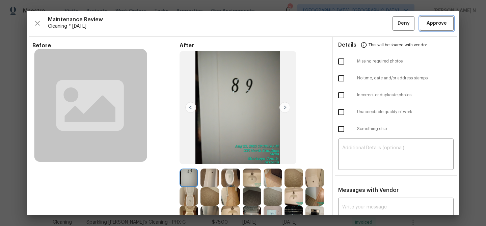
click at [437, 20] on span "Approve" at bounding box center [437, 23] width 20 height 8
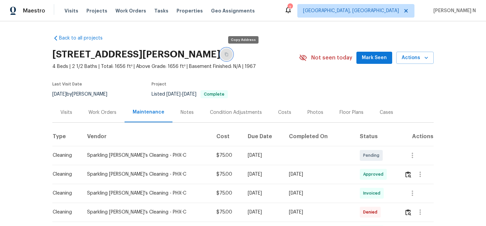
click at [233, 56] on button "button" at bounding box center [226, 54] width 12 height 12
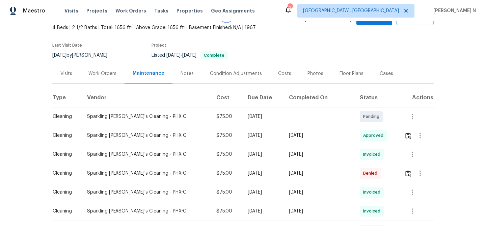
scroll to position [42, 0]
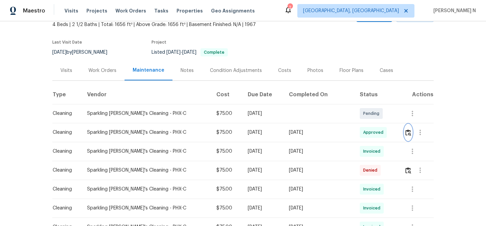
click at [409, 132] on img "button" at bounding box center [408, 132] width 6 height 6
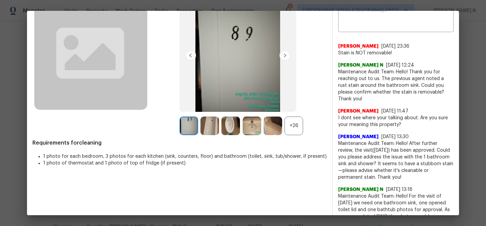
scroll to position [8, 0]
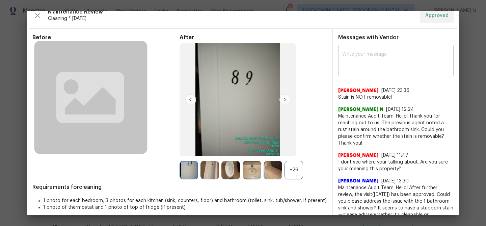
click at [395, 60] on textarea at bounding box center [395, 61] width 107 height 19
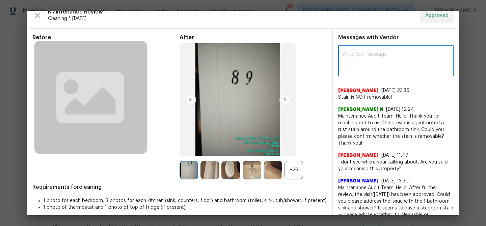
paste textarea "Maintenance Audit Team: Hello! Thank you for the feedback after further review …"
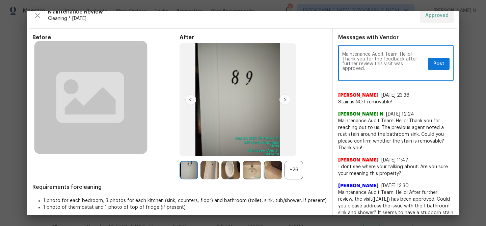
scroll to position [0, 0]
type textarea "Maintenance Audit Team: Hello! Thank you for the feedback after further review …"
click at [443, 65] on span "Post" at bounding box center [438, 64] width 11 height 8
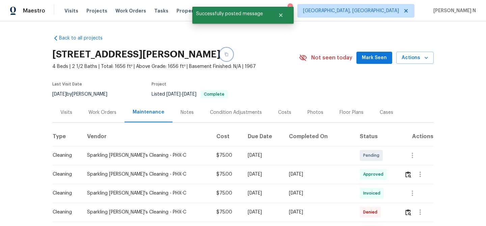
click at [233, 60] on button "button" at bounding box center [226, 54] width 12 height 12
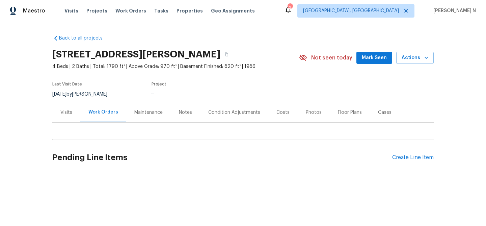
click at [128, 108] on div "Maintenance" at bounding box center [148, 112] width 45 height 20
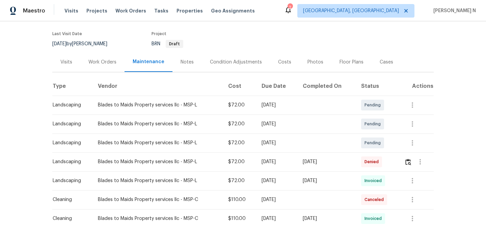
scroll to position [60, 0]
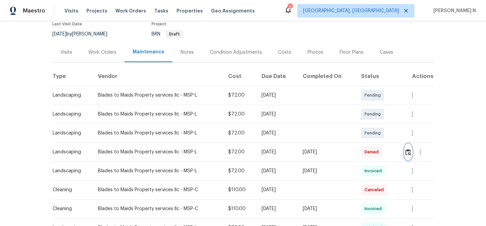
click at [408, 153] on img "button" at bounding box center [408, 152] width 6 height 6
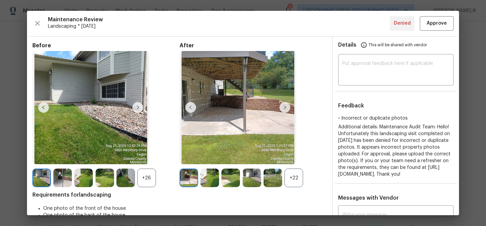
click at [295, 185] on div "+22" at bounding box center [294, 177] width 19 height 19
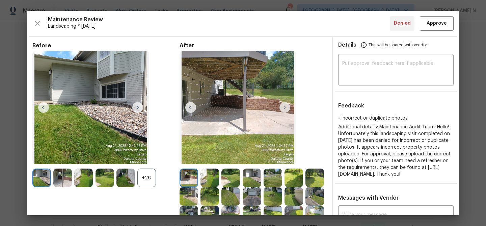
click at [157, 180] on div "+26" at bounding box center [105, 177] width 147 height 19
click at [149, 179] on div "+26" at bounding box center [146, 177] width 19 height 19
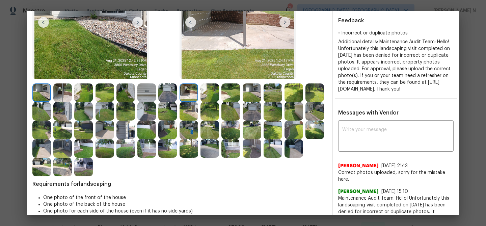
scroll to position [129, 0]
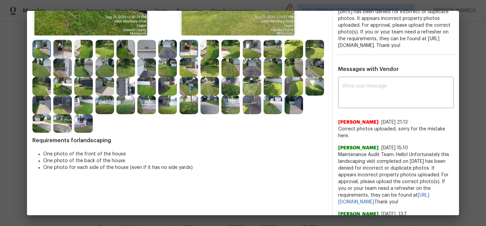
click at [363, 81] on div "Messages with Vendor x ​ Joe Busta 8/23/25, 21:13 Correct photos uploaded, sorr…" at bounding box center [396, 158] width 126 height 184
click at [363, 108] on div "x ​" at bounding box center [395, 93] width 115 height 30
paste textarea "Maintenance Audit Team: Hello! Thank you for uploading the photo, after further…"
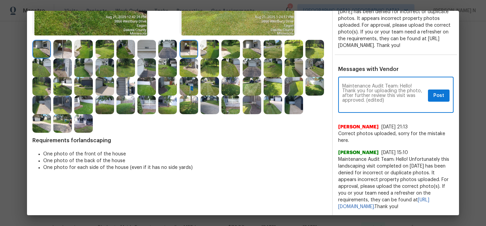
scroll to position [0, 0]
drag, startPoint x: 366, startPoint y: 107, endPoint x: 403, endPoint y: 106, distance: 37.5
click at [403, 106] on textarea "Maintenance Audit Team: Hello! Thank you for uploading the photo, after further…" at bounding box center [383, 96] width 83 height 24
type textarea "Maintenance Audit Team: Hello! Thank you for uploading the photo, after further…"
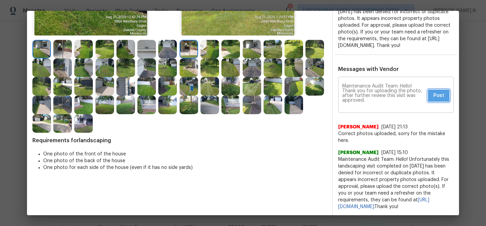
click at [444, 102] on button "Post" at bounding box center [439, 95] width 22 height 12
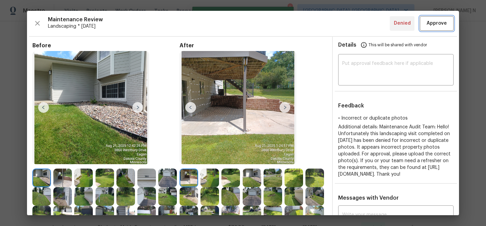
click at [436, 26] on span "Approve" at bounding box center [437, 23] width 20 height 8
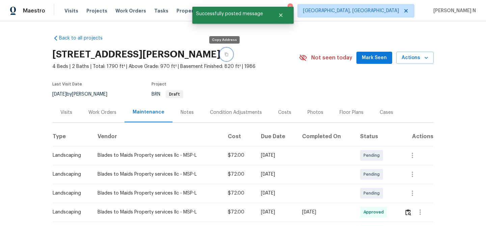
click at [221, 55] on button "button" at bounding box center [226, 54] width 12 height 12
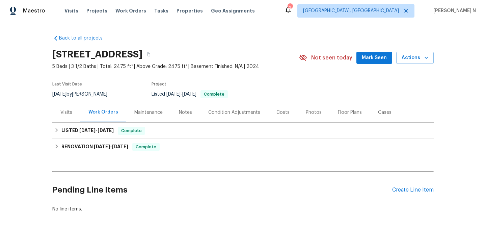
click at [146, 113] on div "Maintenance" at bounding box center [148, 112] width 28 height 7
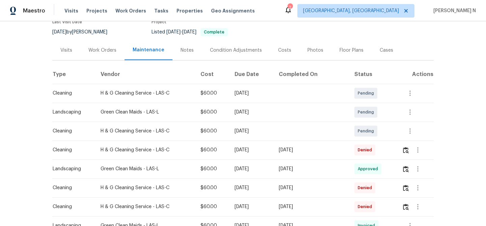
scroll to position [86, 0]
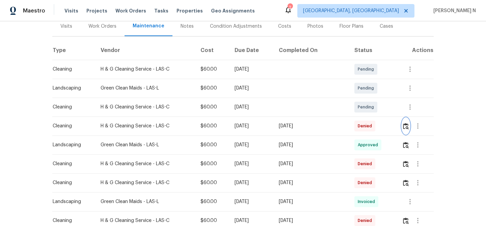
click at [405, 127] on img "button" at bounding box center [406, 126] width 6 height 6
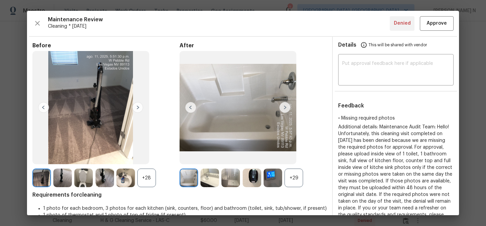
click at [301, 173] on div "+29" at bounding box center [294, 177] width 19 height 19
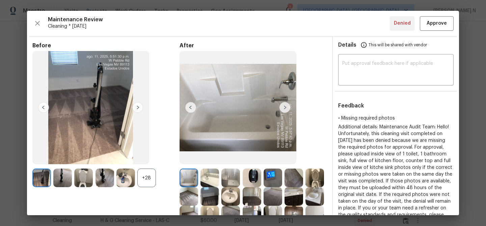
click at [146, 180] on div "+28" at bounding box center [146, 177] width 19 height 19
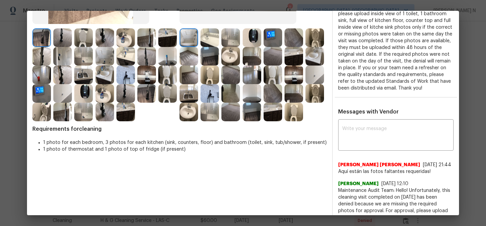
scroll to position [92, 0]
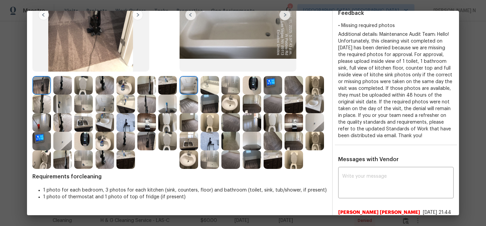
click at [85, 121] on img at bounding box center [83, 122] width 19 height 19
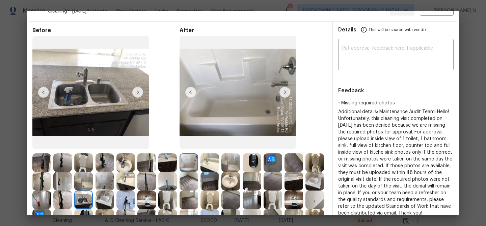
scroll to position [105, 0]
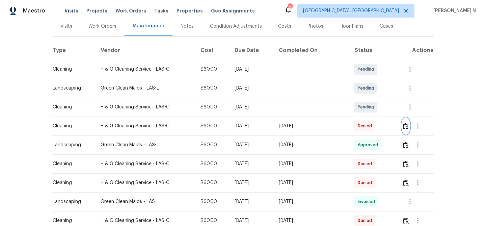
click at [405, 127] on img "button" at bounding box center [406, 126] width 6 height 6
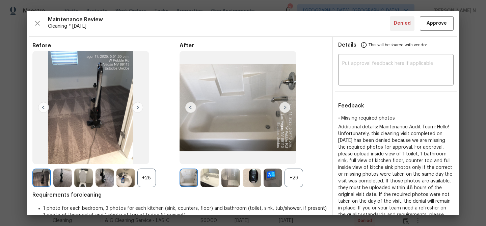
click at [287, 174] on div "+29" at bounding box center [294, 177] width 19 height 19
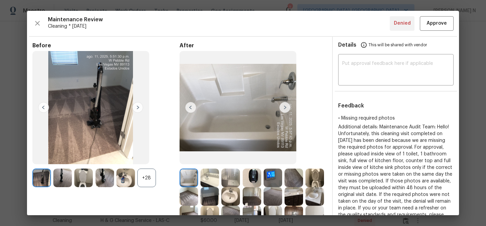
click at [144, 177] on div "+28" at bounding box center [146, 177] width 19 height 19
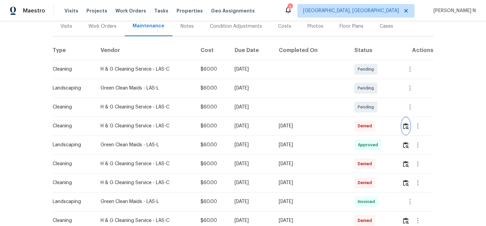
scroll to position [65, 0]
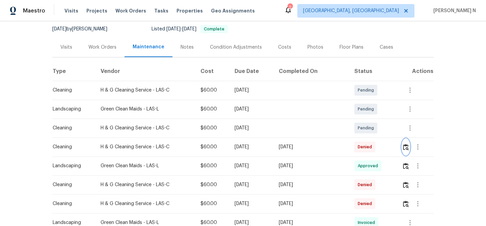
click at [403, 146] on button "button" at bounding box center [406, 147] width 8 height 16
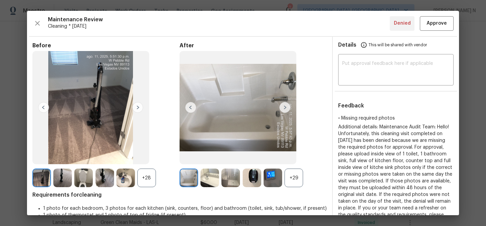
click at [293, 174] on div "+29" at bounding box center [294, 177] width 19 height 19
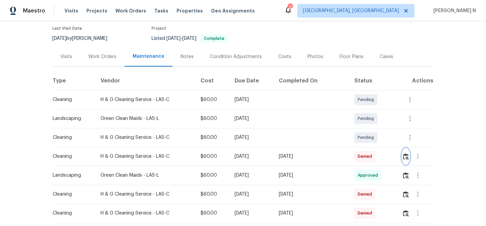
scroll to position [63, 0]
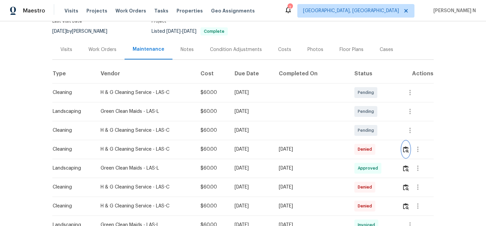
click at [410, 149] on button "button" at bounding box center [406, 149] width 8 height 16
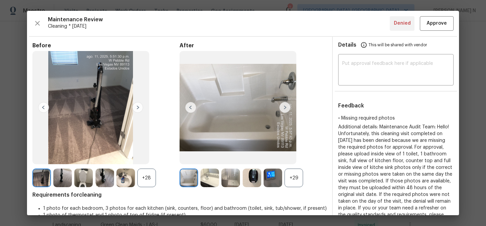
click at [297, 176] on div "+29" at bounding box center [294, 177] width 19 height 19
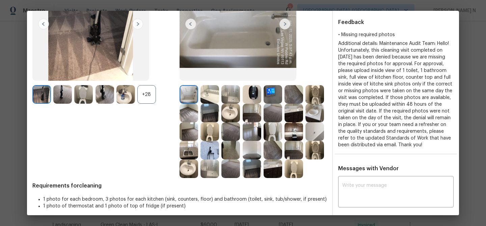
scroll to position [91, 0]
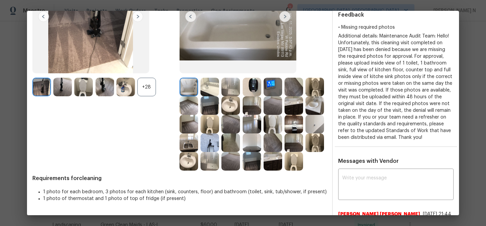
click at [152, 82] on div "+28" at bounding box center [146, 87] width 19 height 19
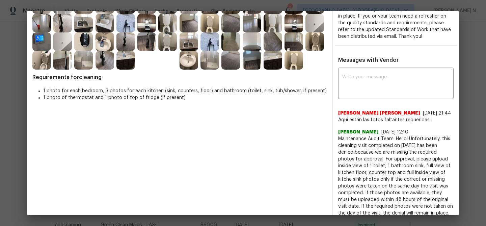
scroll to position [211, 0]
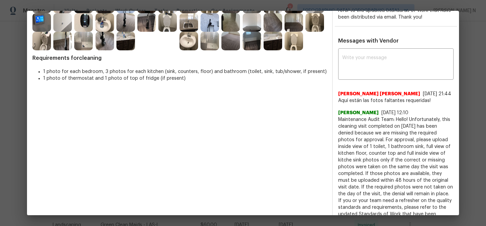
click at [342, 133] on span "Maintenance Audit Team: Hello! Unfortunately, this cleaning visit completed on …" at bounding box center [395, 170] width 115 height 108
drag, startPoint x: 342, startPoint y: 133, endPoint x: 402, endPoint y: 132, distance: 59.4
click at [402, 132] on span "Maintenance Audit Team: Hello! Unfortunately, this cleaning visit completed on …" at bounding box center [395, 170] width 115 height 108
copy span "Maintenance Audit Team: Hello!"
click at [368, 71] on textarea at bounding box center [395, 64] width 107 height 19
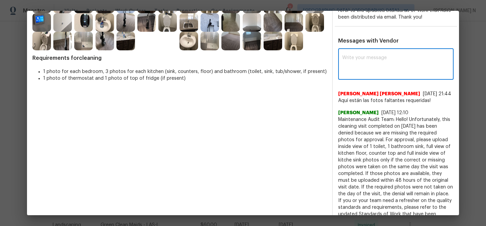
paste textarea "Maintenance Audit Team: Hello!"
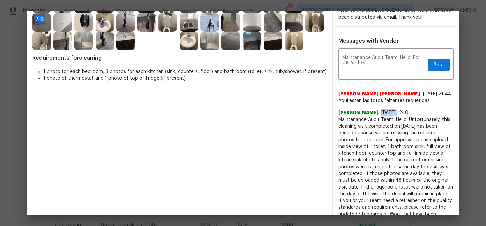
drag, startPoint x: 387, startPoint y: 124, endPoint x: 403, endPoint y: 123, distance: 15.9
click at [403, 116] on div "[DATE] 12:10" at bounding box center [394, 112] width 27 height 7
copy span "[DATE]"
click at [388, 74] on textarea "Maintenance Audit Team: Hello! For the visit of" at bounding box center [383, 64] width 83 height 19
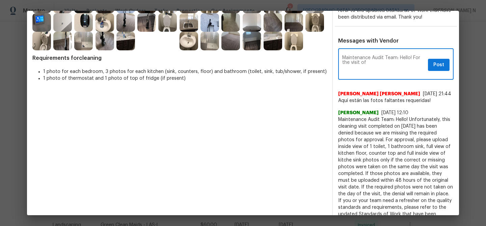
paste textarea "[DATE]"
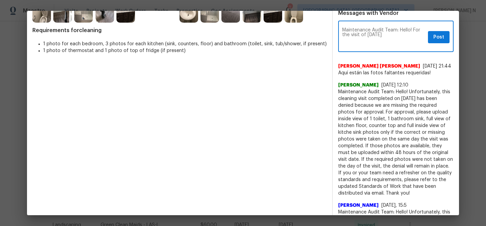
click at [375, 43] on textarea "Maintenance Audit Team: Hello! For the visit of [DATE]" at bounding box center [383, 37] width 83 height 19
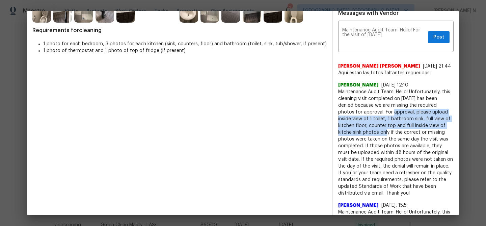
drag, startPoint x: 368, startPoint y: 124, endPoint x: 354, endPoint y: 145, distance: 24.8
click at [354, 145] on span "Maintenance Audit Team: Hello! Unfortunately, this cleaning visit completed on …" at bounding box center [395, 142] width 115 height 108
copy span "For approval, please upload inside view of 1 toilet, 1 bathroom sink, full view…"
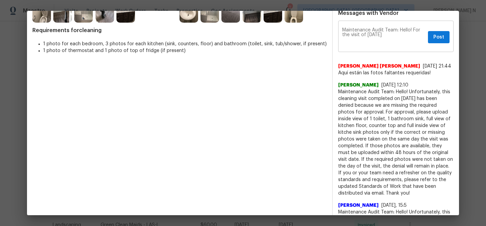
click at [397, 46] on textarea "Maintenance Audit Team: Hello! For the visit of [DATE]" at bounding box center [383, 37] width 83 height 19
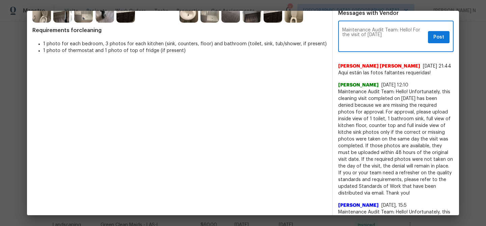
paste textarea "For approval, please upload inside view of 1 toilet, 1 bathroom sink, full view…"
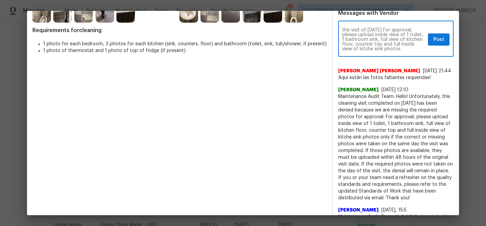
click at [349, 43] on textarea "Maintenance Audit Team: Hello! For the visit of [DATE] For approval, please upl…" at bounding box center [383, 40] width 83 height 24
drag, startPoint x: 349, startPoint y: 43, endPoint x: 365, endPoint y: 43, distance: 15.5
click at [365, 43] on textarea "Maintenance Audit Team: Hello! For the visit of [DATE] For approval, please upl…" at bounding box center [383, 40] width 83 height 24
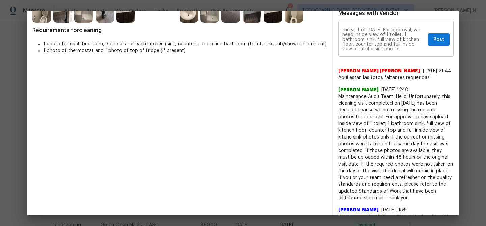
click at [394, 57] on div "Maintenance Audit Team: Hello! For the visit of [DATE] For approval, we need in…" at bounding box center [395, 39] width 115 height 34
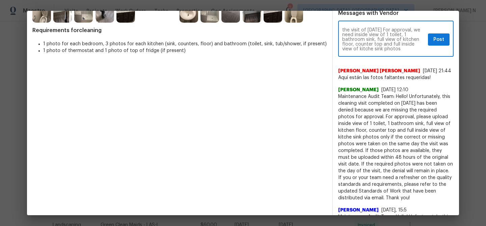
click at [393, 57] on div "Maintenance Audit Team: Hello! For the visit of [DATE] For approval, we need in…" at bounding box center [395, 39] width 115 height 34
paste textarea "As per our updated SWO the photos must be uploaded within 48 hours of the origi…"
type textarea "Maintenance Audit Team: Hello! For the visit of [DATE] For approval, we need in…"
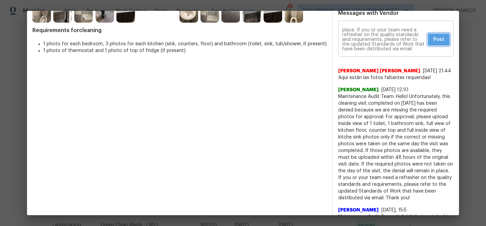
click at [445, 46] on button "Post" at bounding box center [439, 39] width 22 height 12
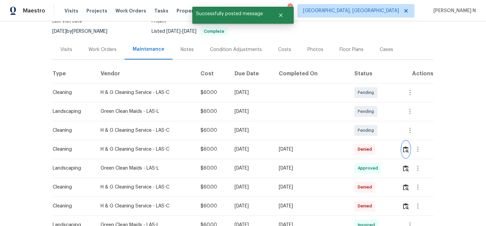
scroll to position [0, 0]
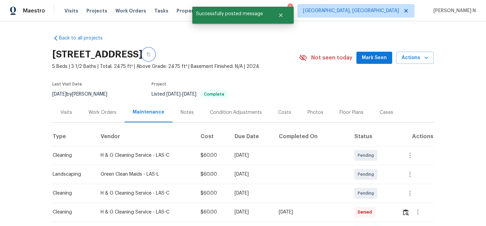
click at [155, 58] on button "button" at bounding box center [148, 54] width 12 height 12
